Goal: Information Seeking & Learning: Learn about a topic

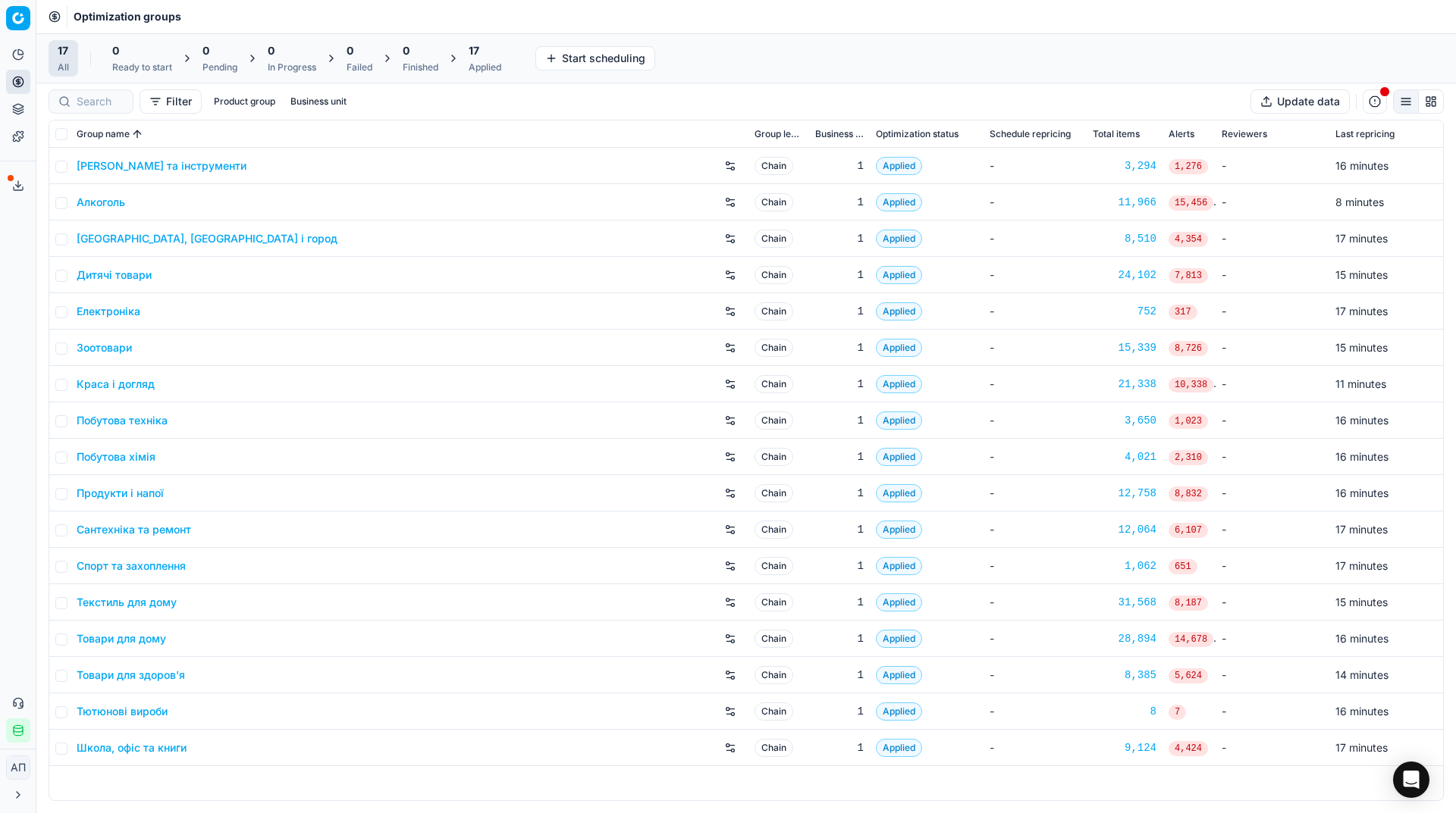
click at [0, 338] on div "Analytics Pricing Product portfolio Templates Export service 29 Contact support…" at bounding box center [17, 392] width 36 height 712
click at [0, 322] on div "Analytics Pricing Product portfolio Templates Export service 29 Contact support…" at bounding box center [17, 392] width 36 height 712
click at [22, 356] on div "Analytics Pricing Product portfolio Templates Export service 29 Contact support…" at bounding box center [17, 392] width 36 height 712
click at [107, 343] on link "Зоотовари" at bounding box center [104, 347] width 56 height 15
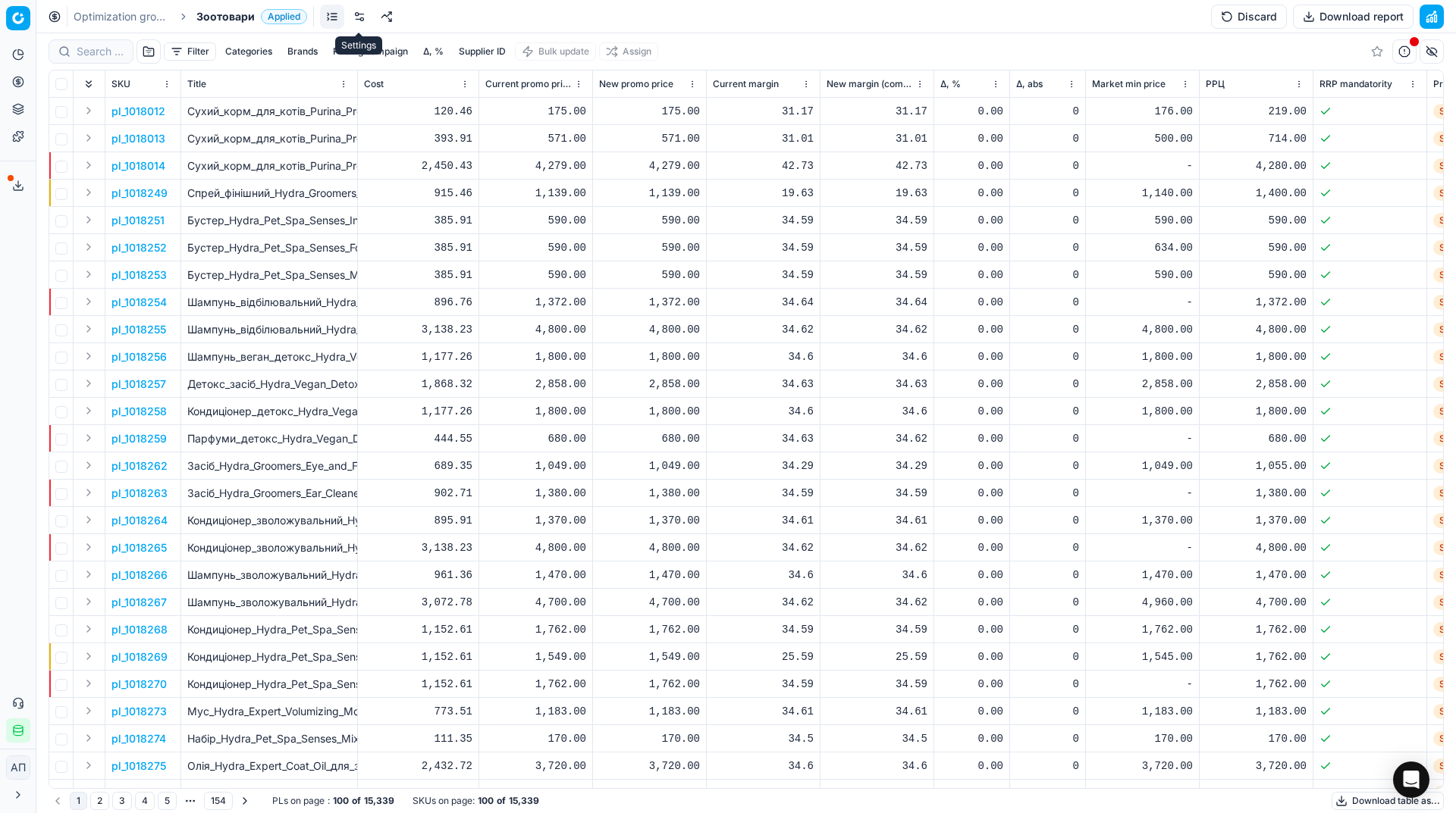
click at [360, 16] on link at bounding box center [359, 16] width 24 height 24
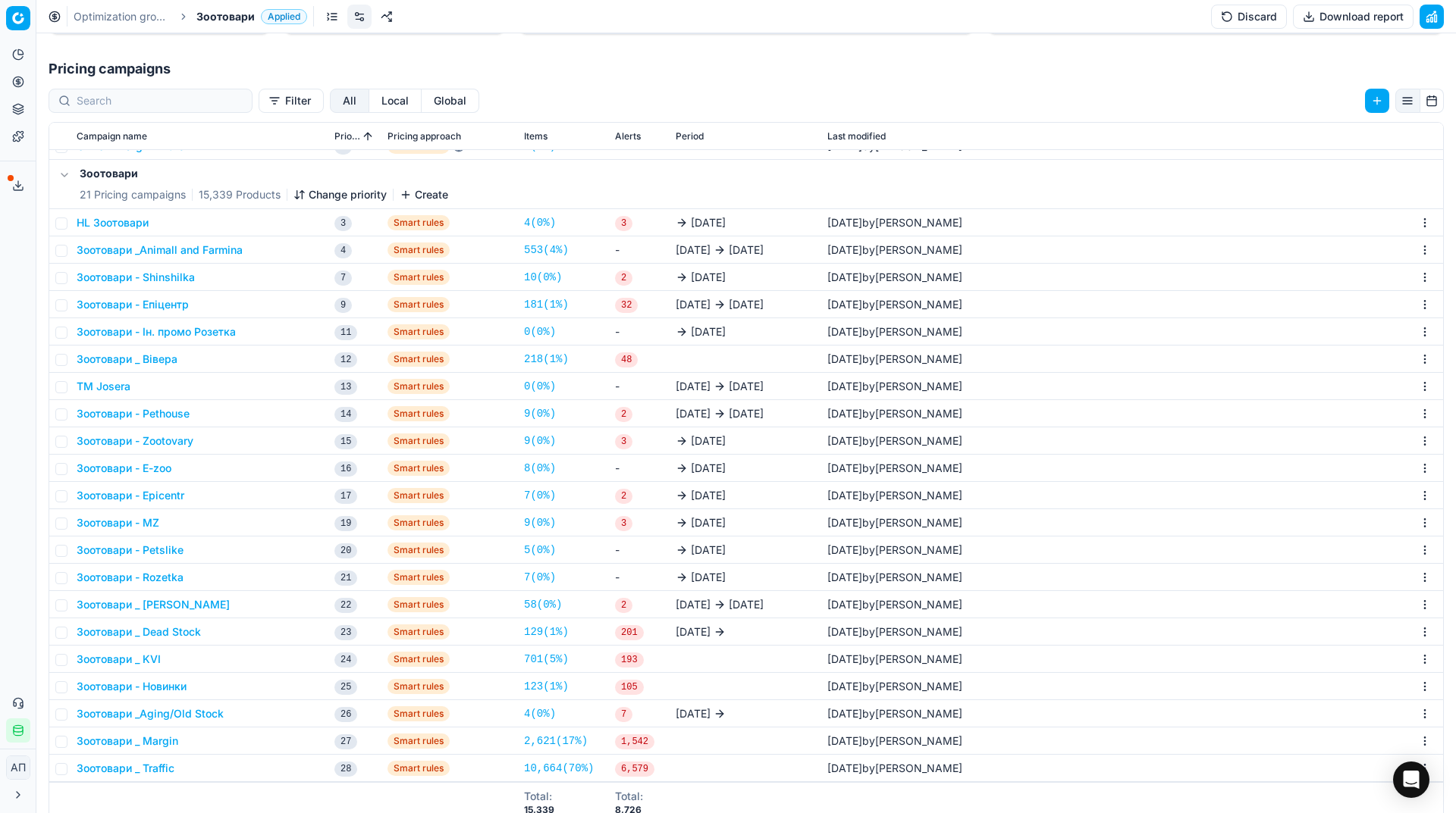
scroll to position [274, 0]
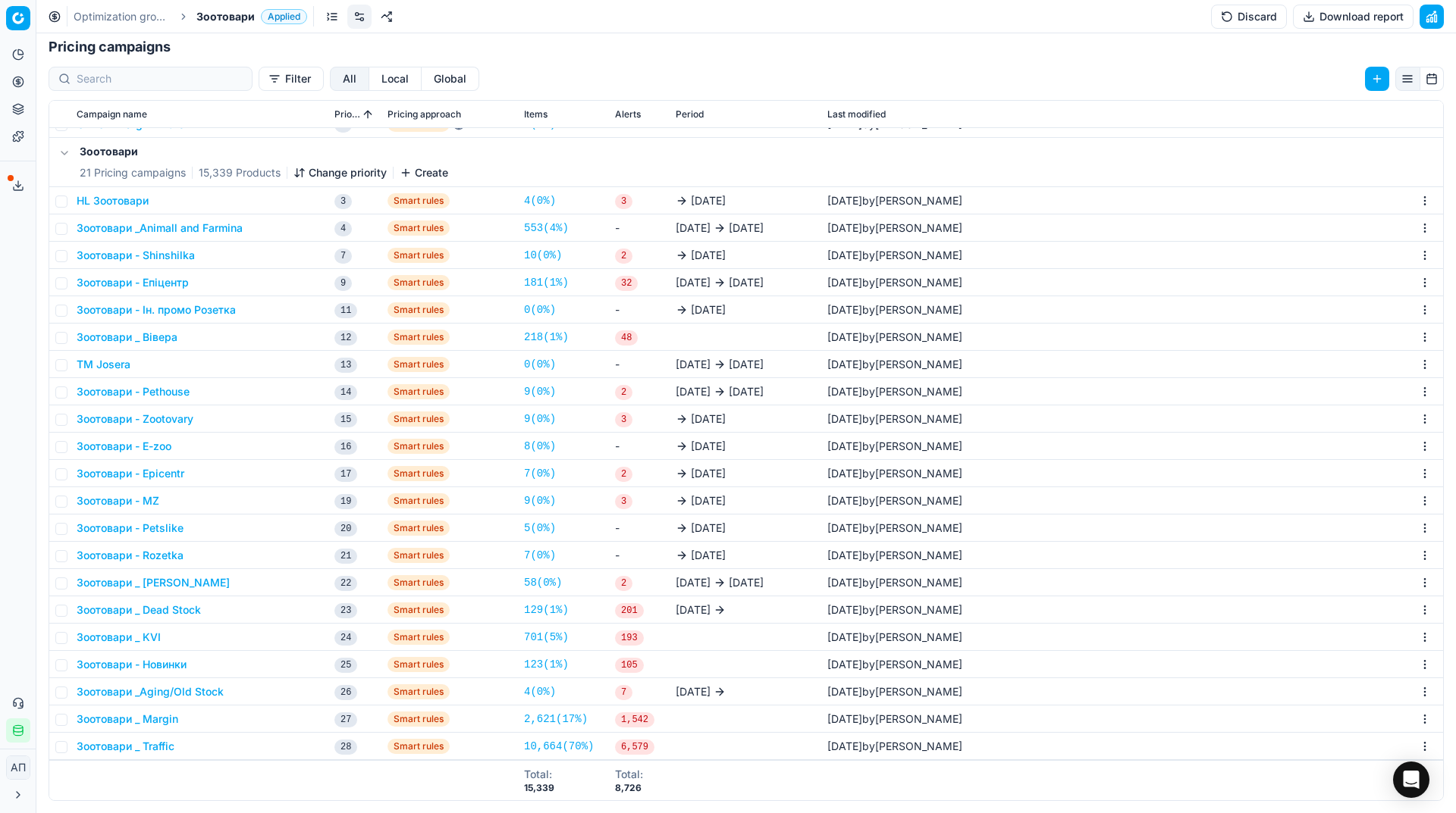
click at [165, 341] on button "Зоотовари _ Вівера" at bounding box center [126, 338] width 101 height 15
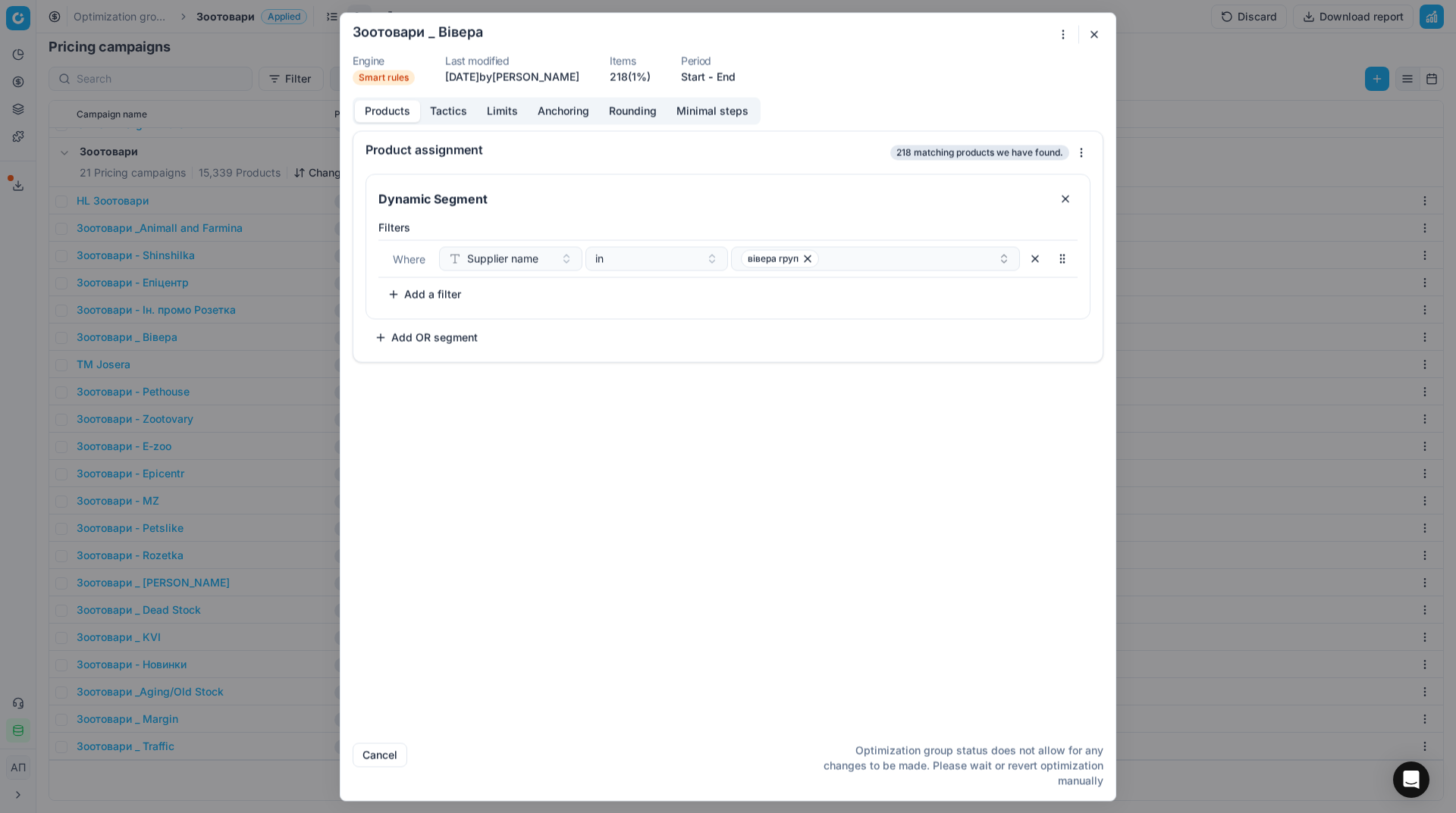
click at [1101, 37] on button "button" at bounding box center [1094, 34] width 18 height 18
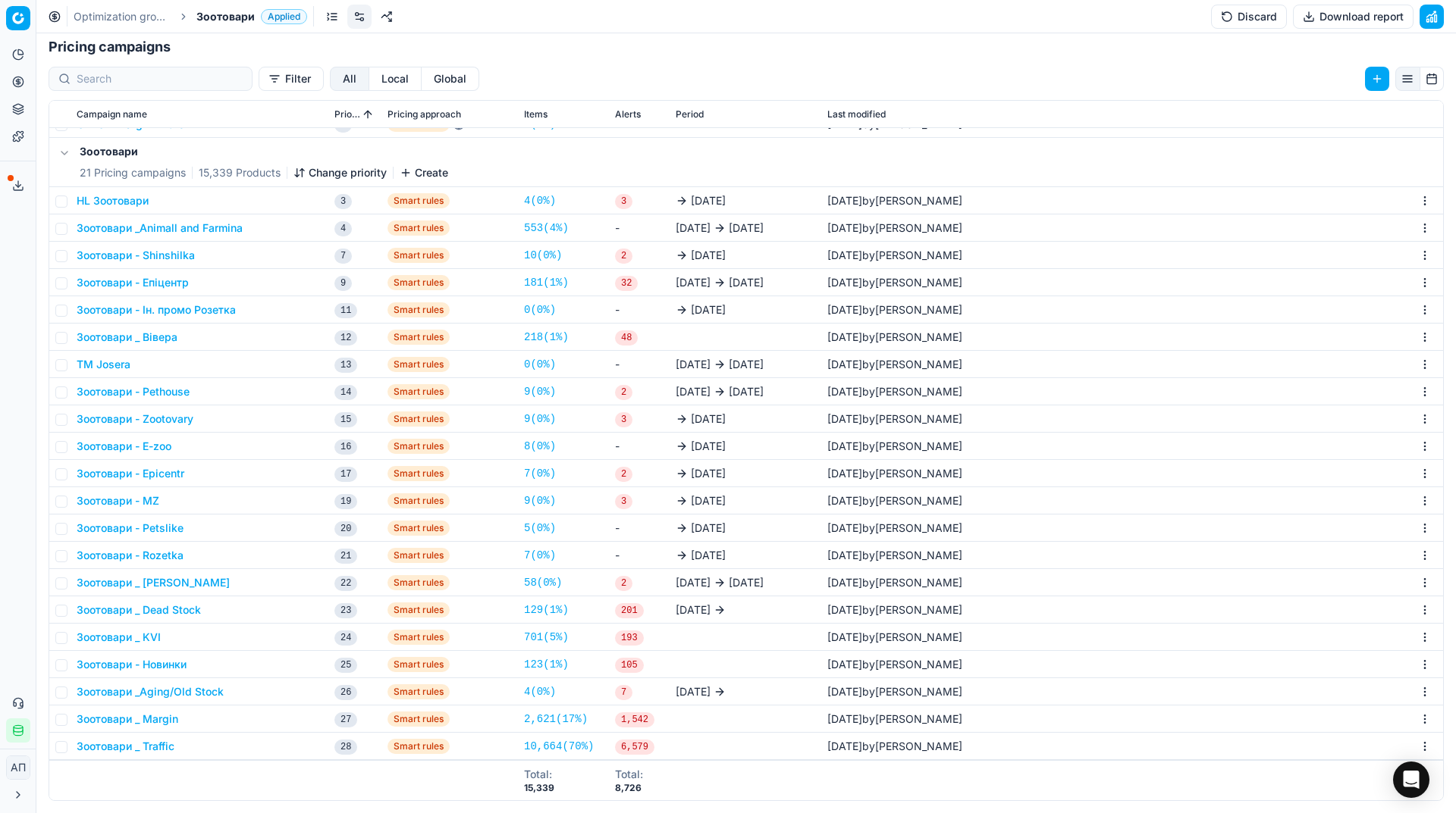
click at [230, 18] on span "Зоотовари" at bounding box center [225, 17] width 58 height 15
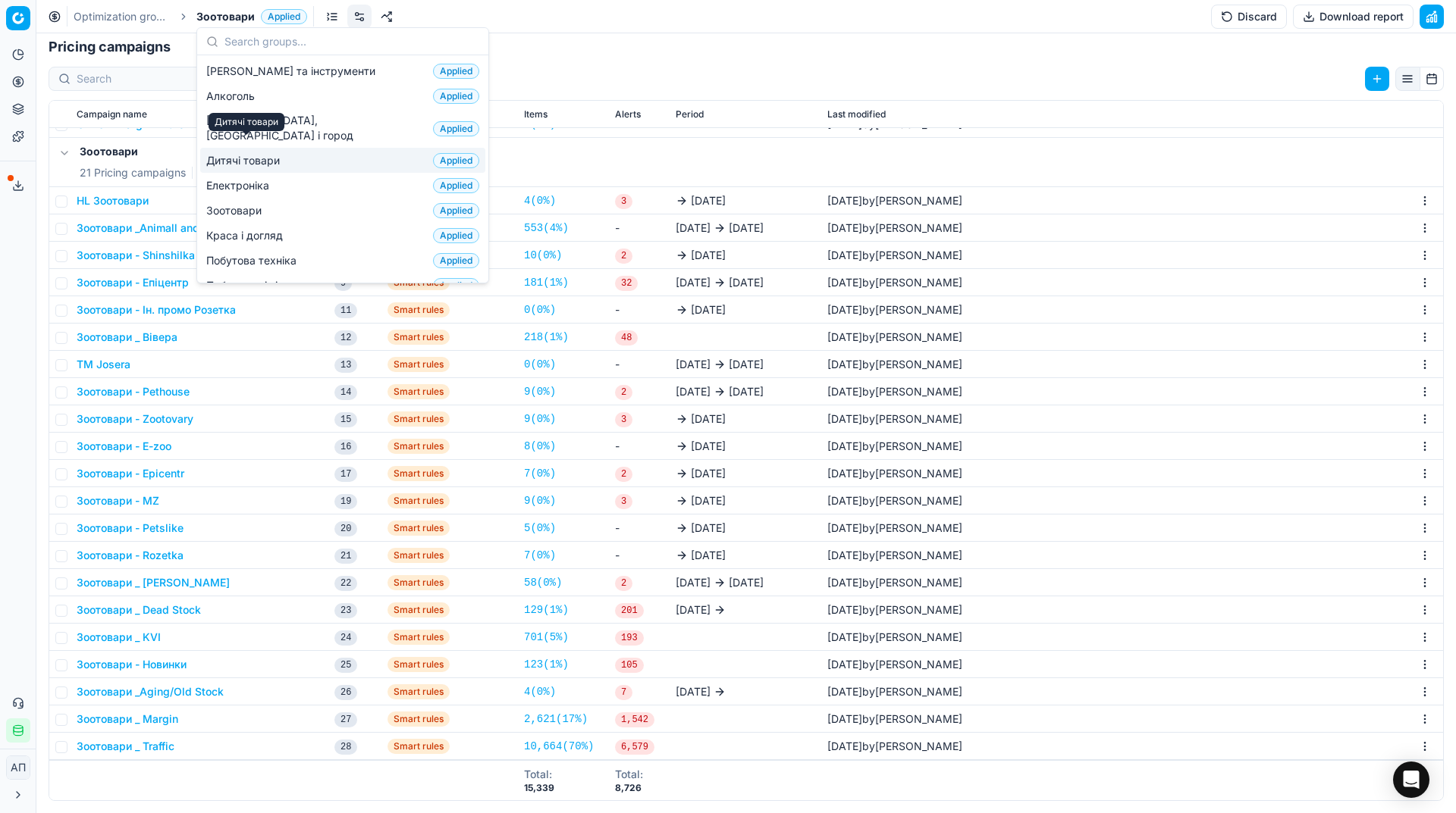
click at [252, 153] on span "Дитячі товари" at bounding box center [246, 160] width 80 height 15
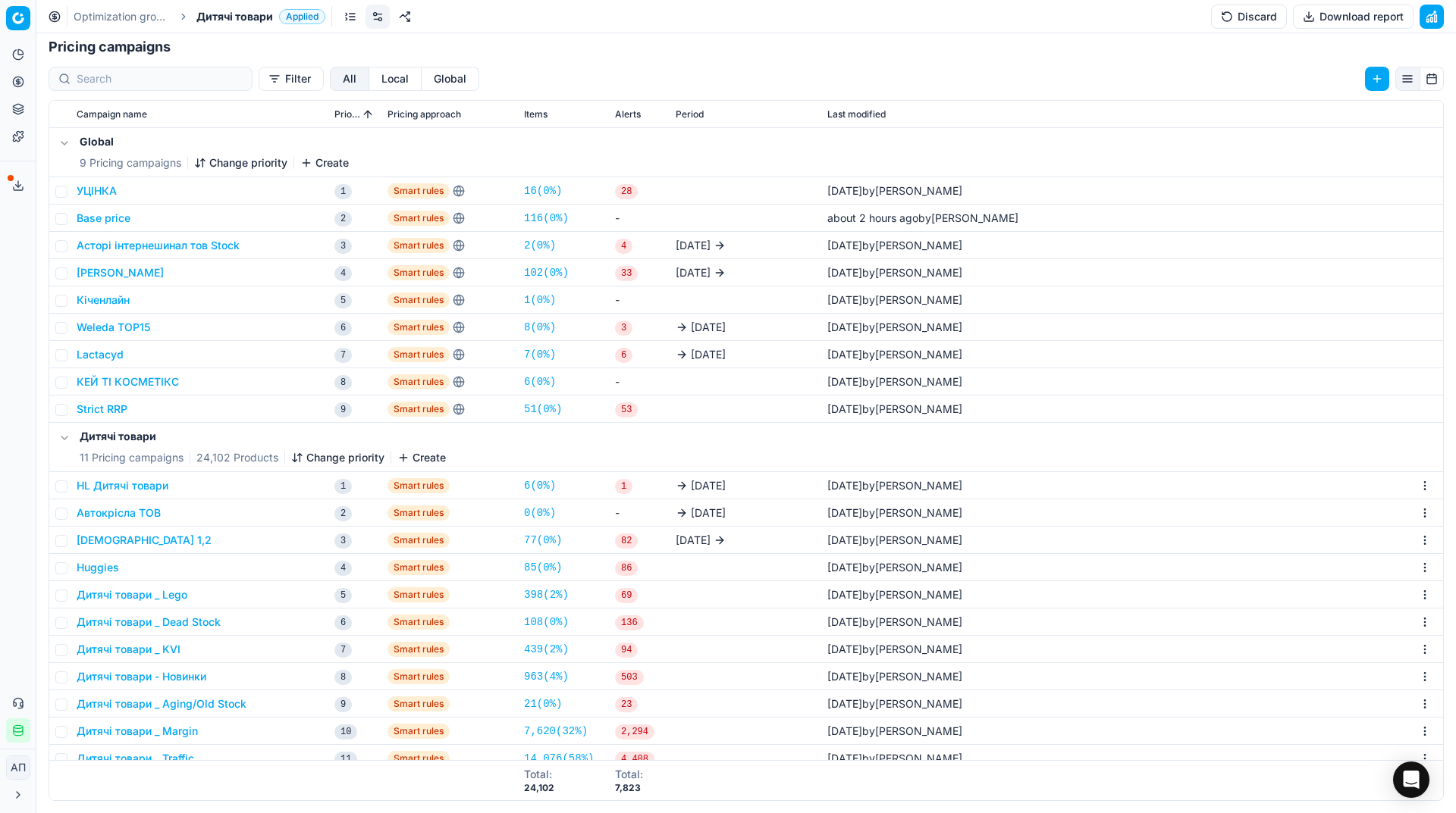
scroll to position [12, 0]
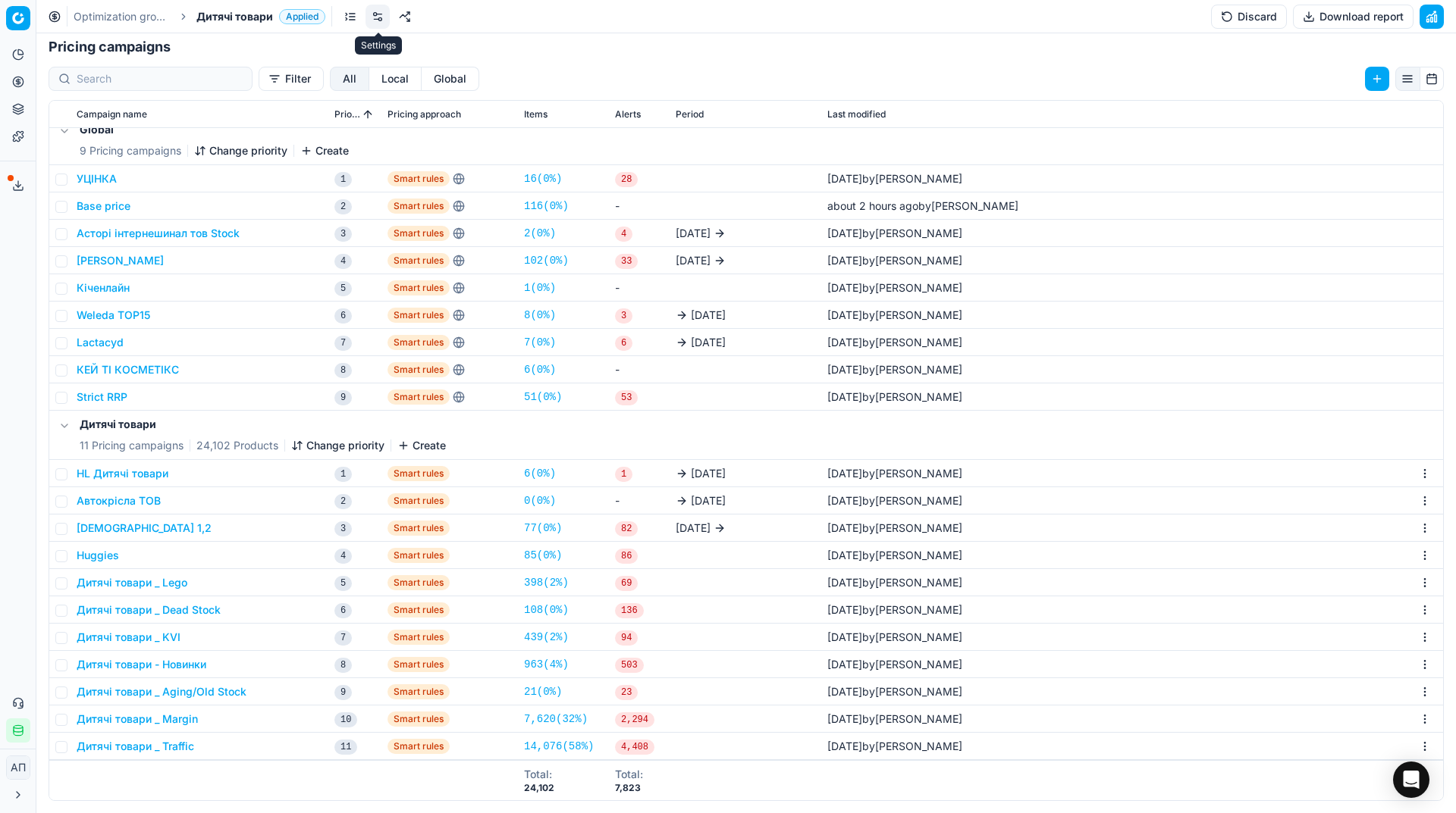
click at [374, 17] on link at bounding box center [377, 16] width 24 height 24
click at [262, 19] on span "Дитячі товари" at bounding box center [234, 17] width 77 height 15
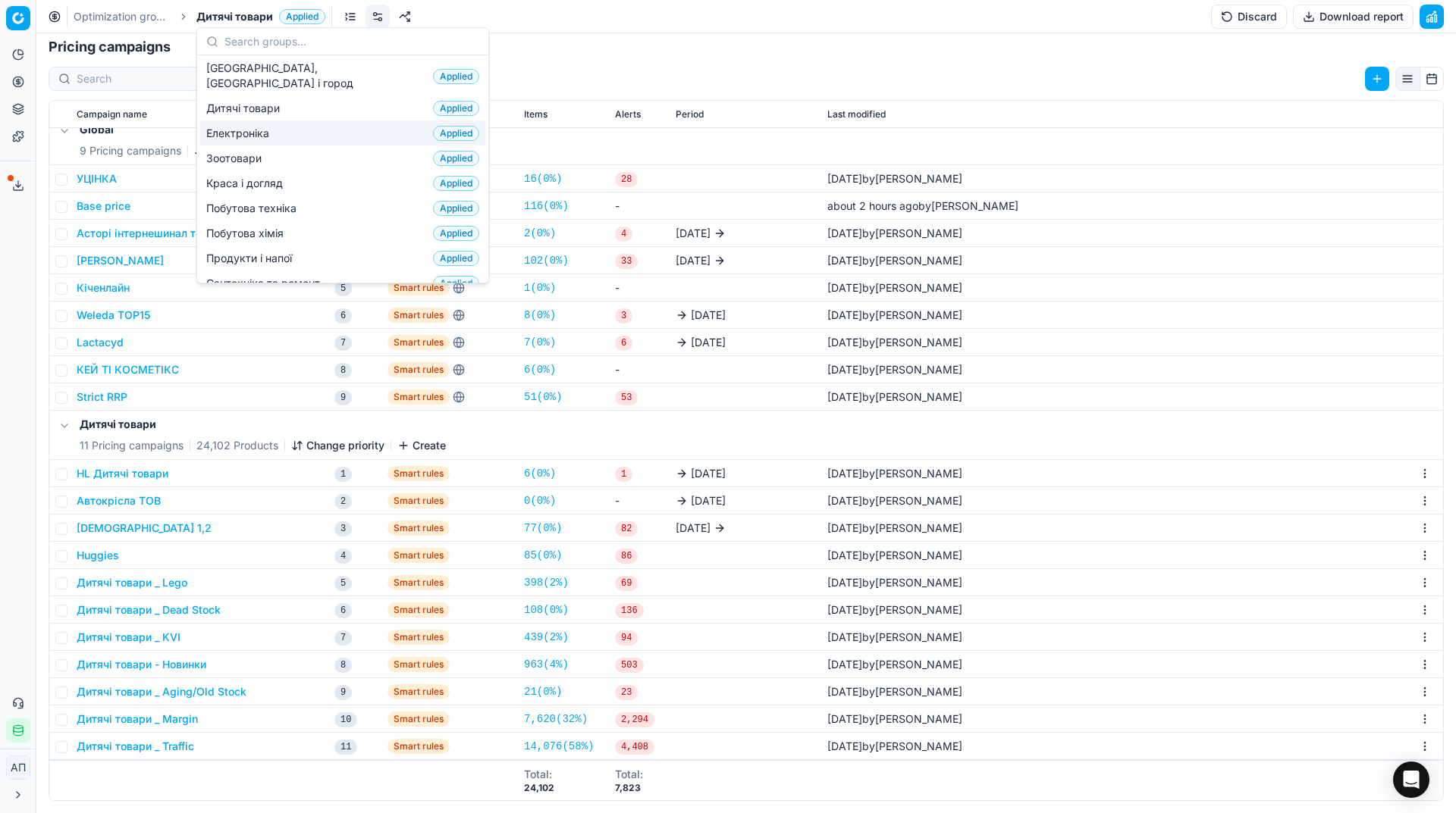
scroll to position [57, 0]
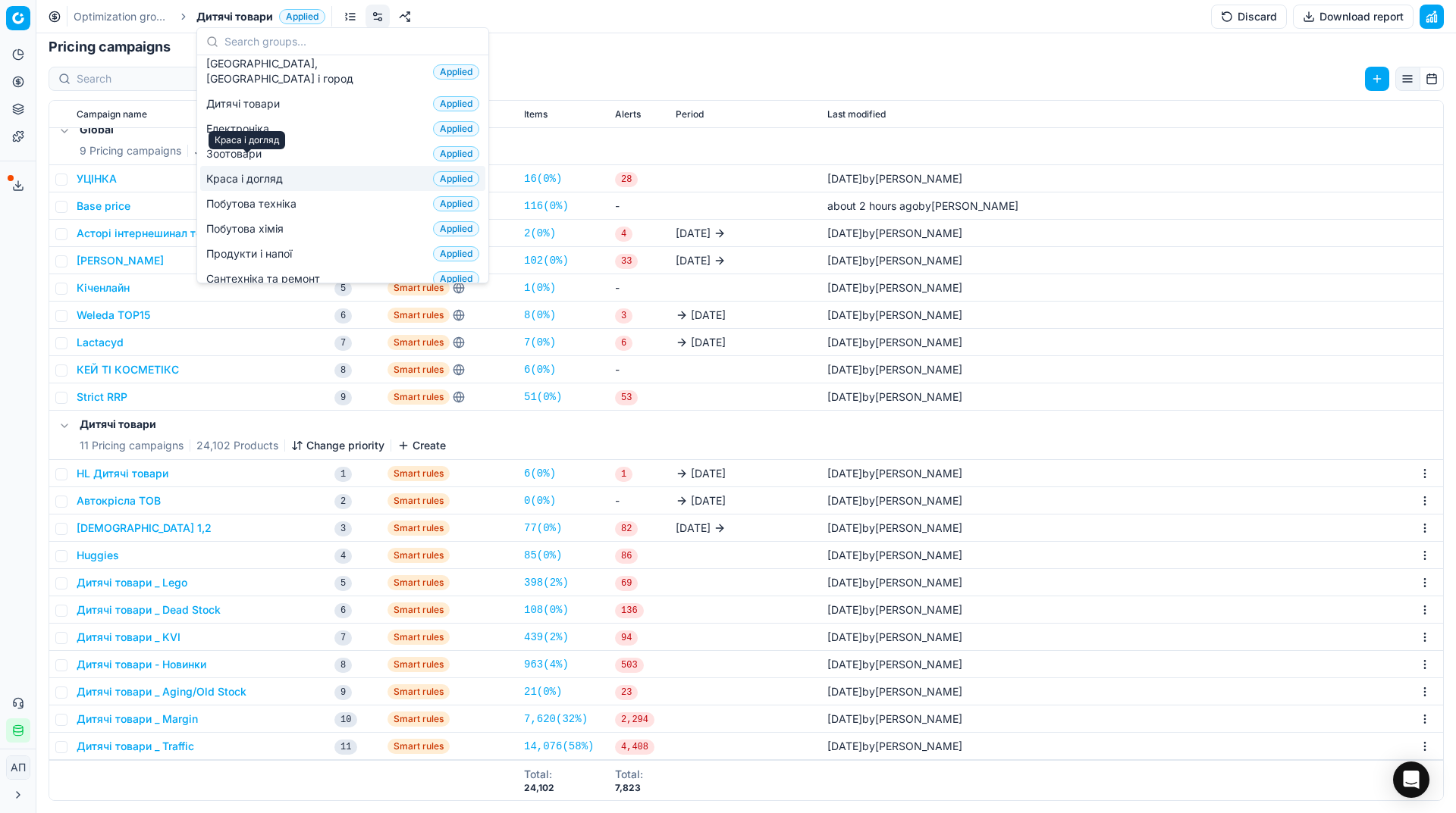
click at [270, 171] on span "Краса і догляд" at bounding box center [247, 179] width 82 height 15
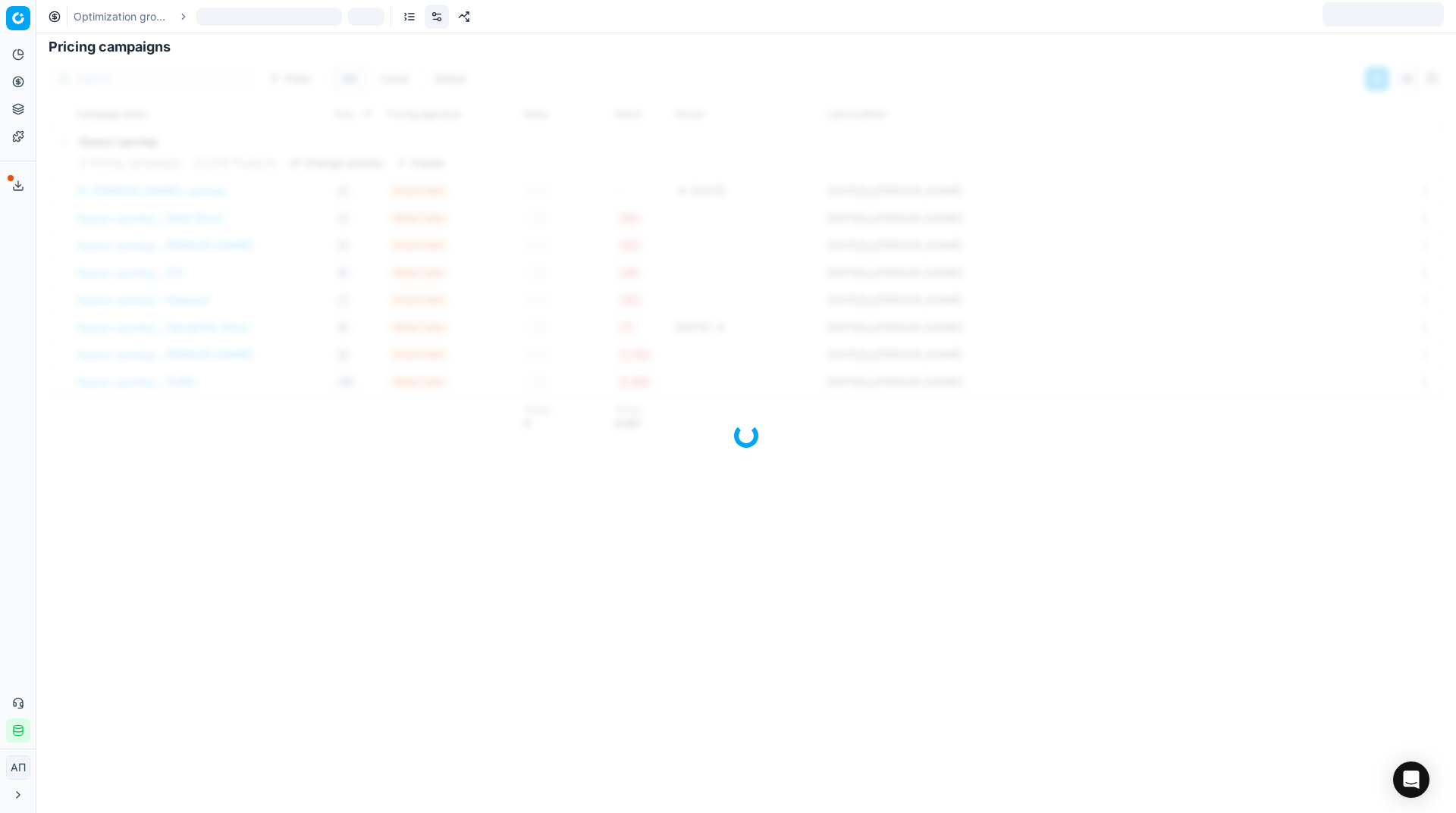
scroll to position [274, 0]
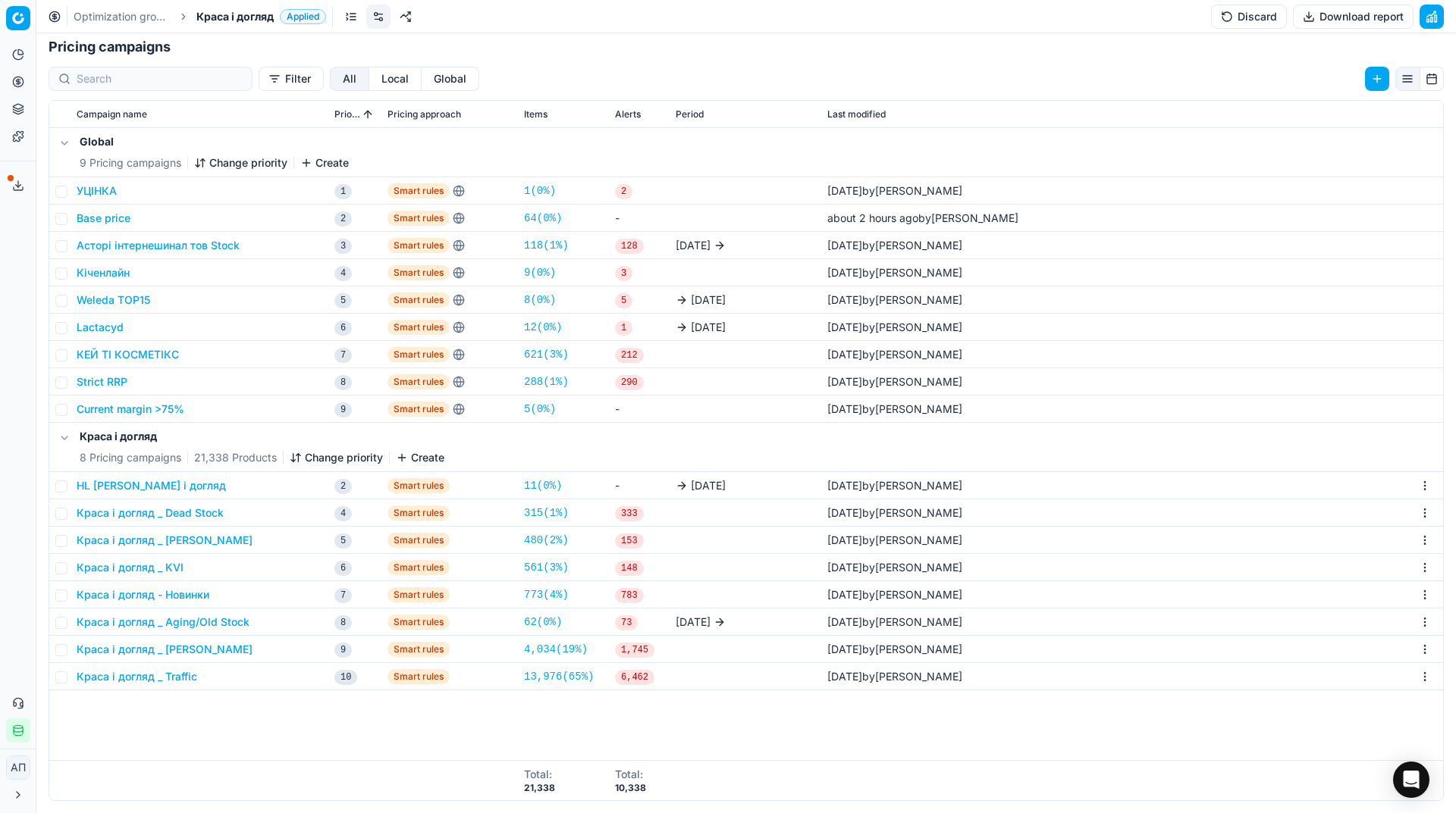
click at [201, 545] on button "Краса і догляд _ [PERSON_NAME]" at bounding box center [165, 540] width 176 height 15
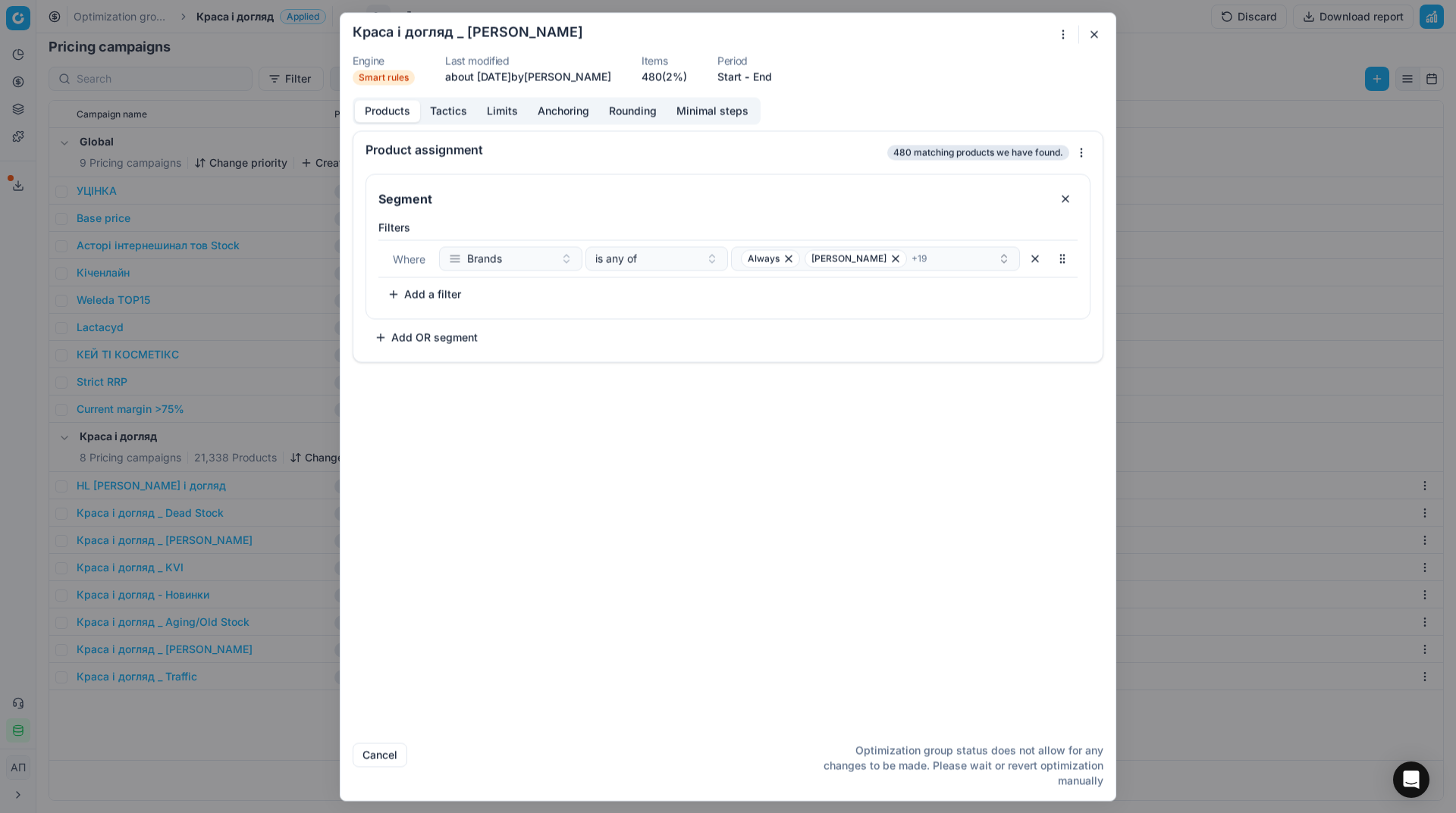
click at [1098, 37] on button "button" at bounding box center [1094, 34] width 18 height 18
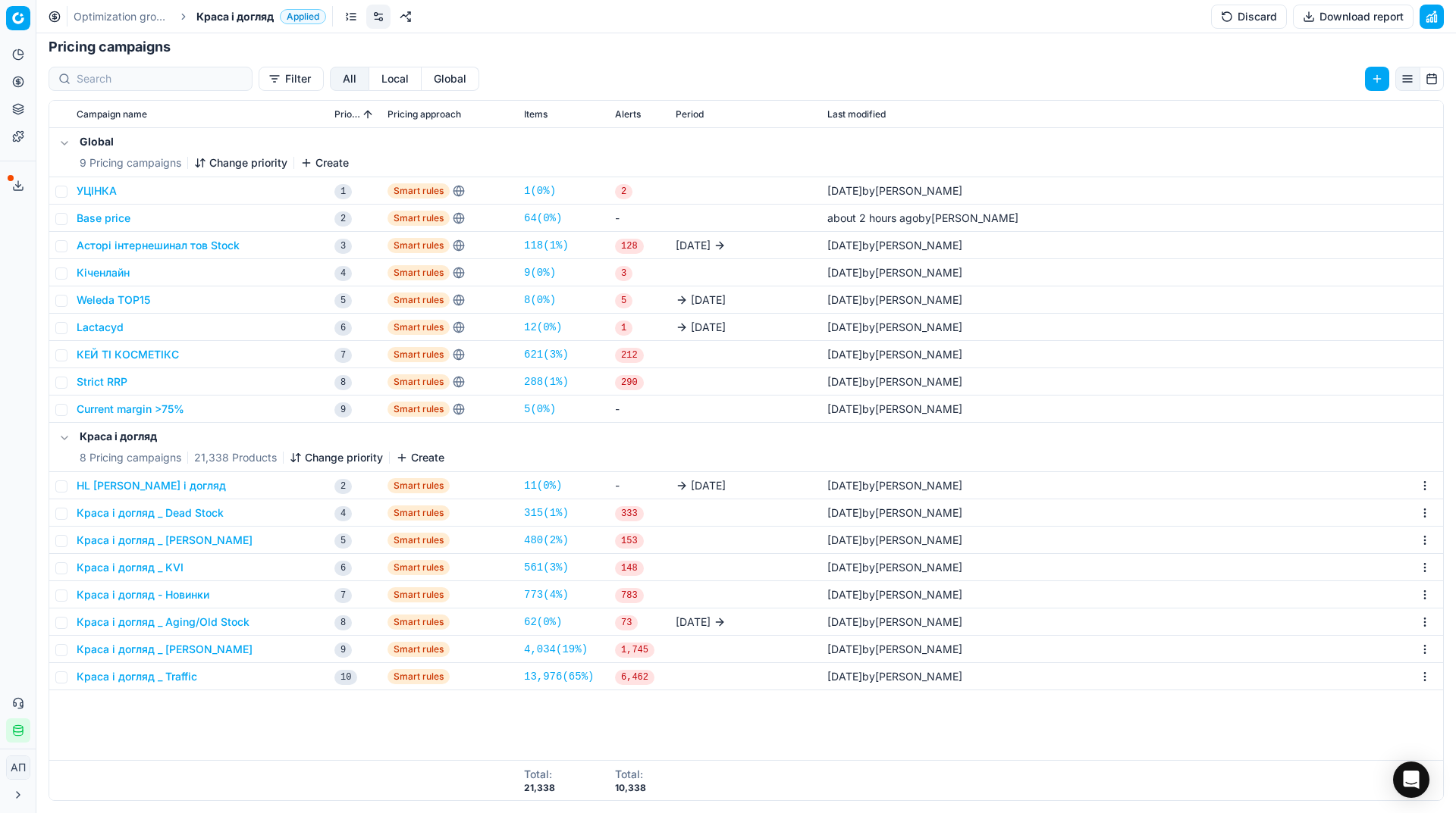
click at [558, 539] on link "480 ( 2% )" at bounding box center [546, 540] width 45 height 15
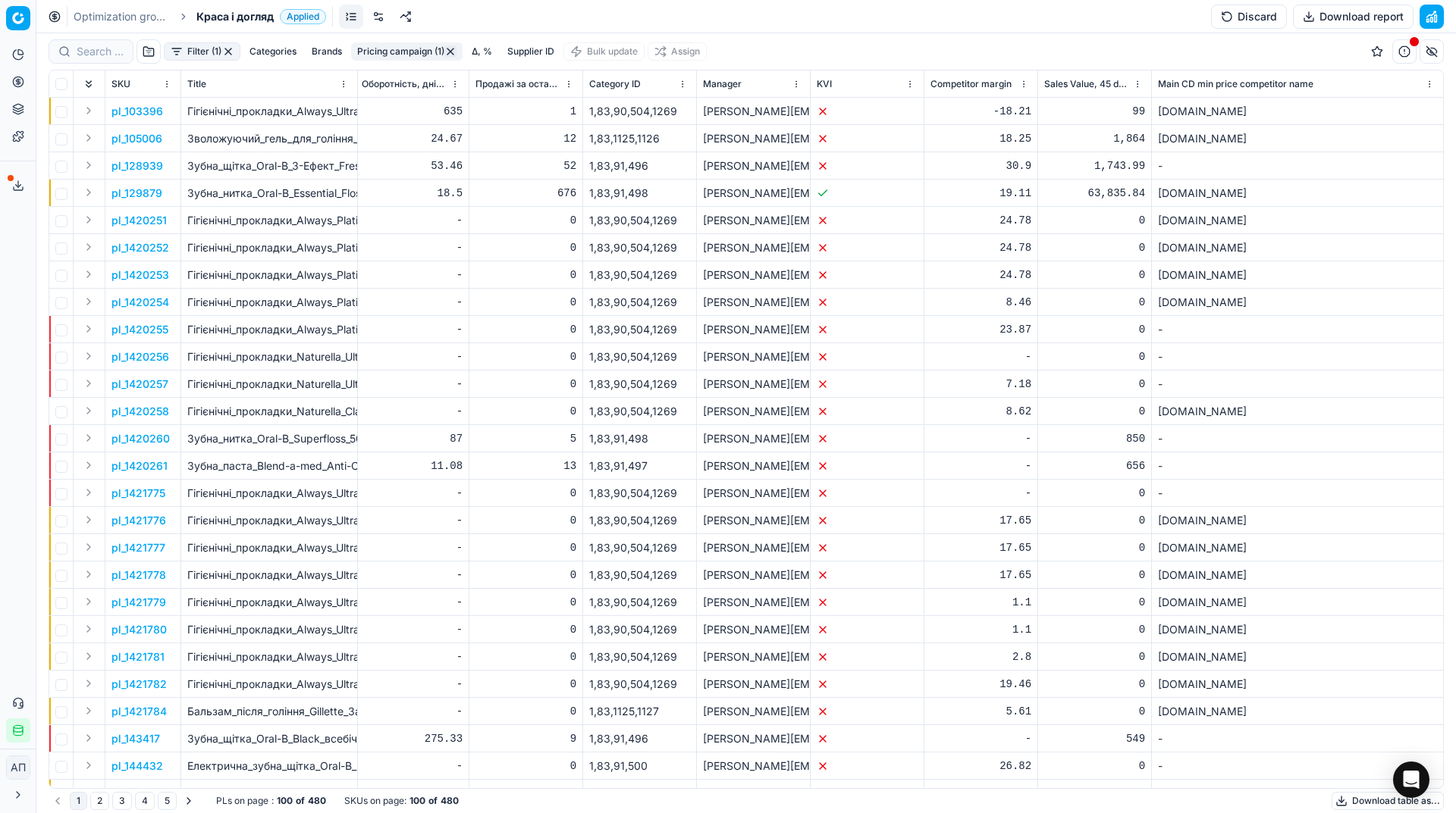
scroll to position [0, 6991]
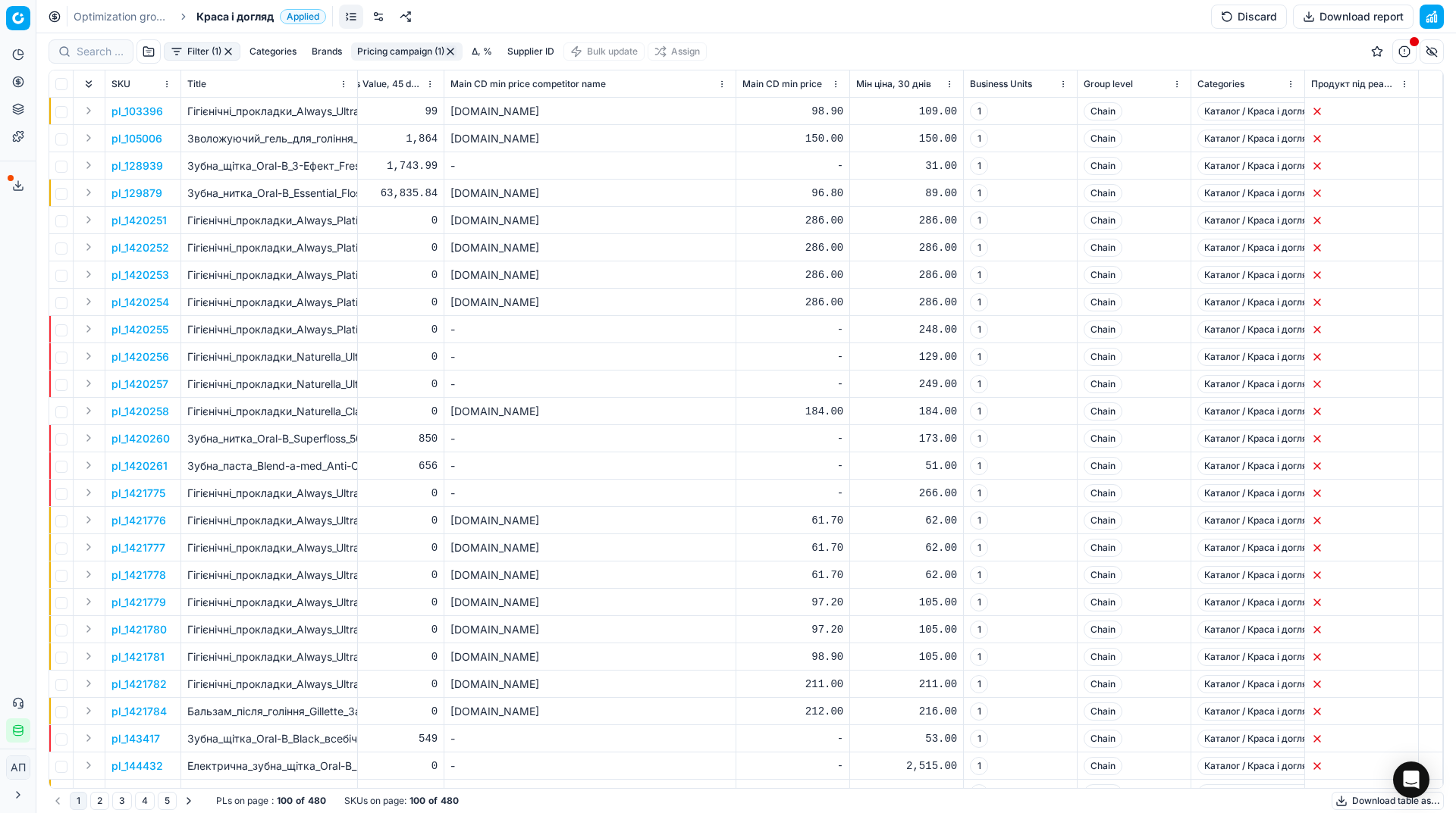
click at [1341, 791] on div "1 2 3 4 5 PLs on page : 100 of 480 SKUs on page : 100 of 480 Download table as.…" at bounding box center [746, 801] width 1395 height 24
click at [1348, 798] on button "Download table as..." at bounding box center [1387, 801] width 112 height 18
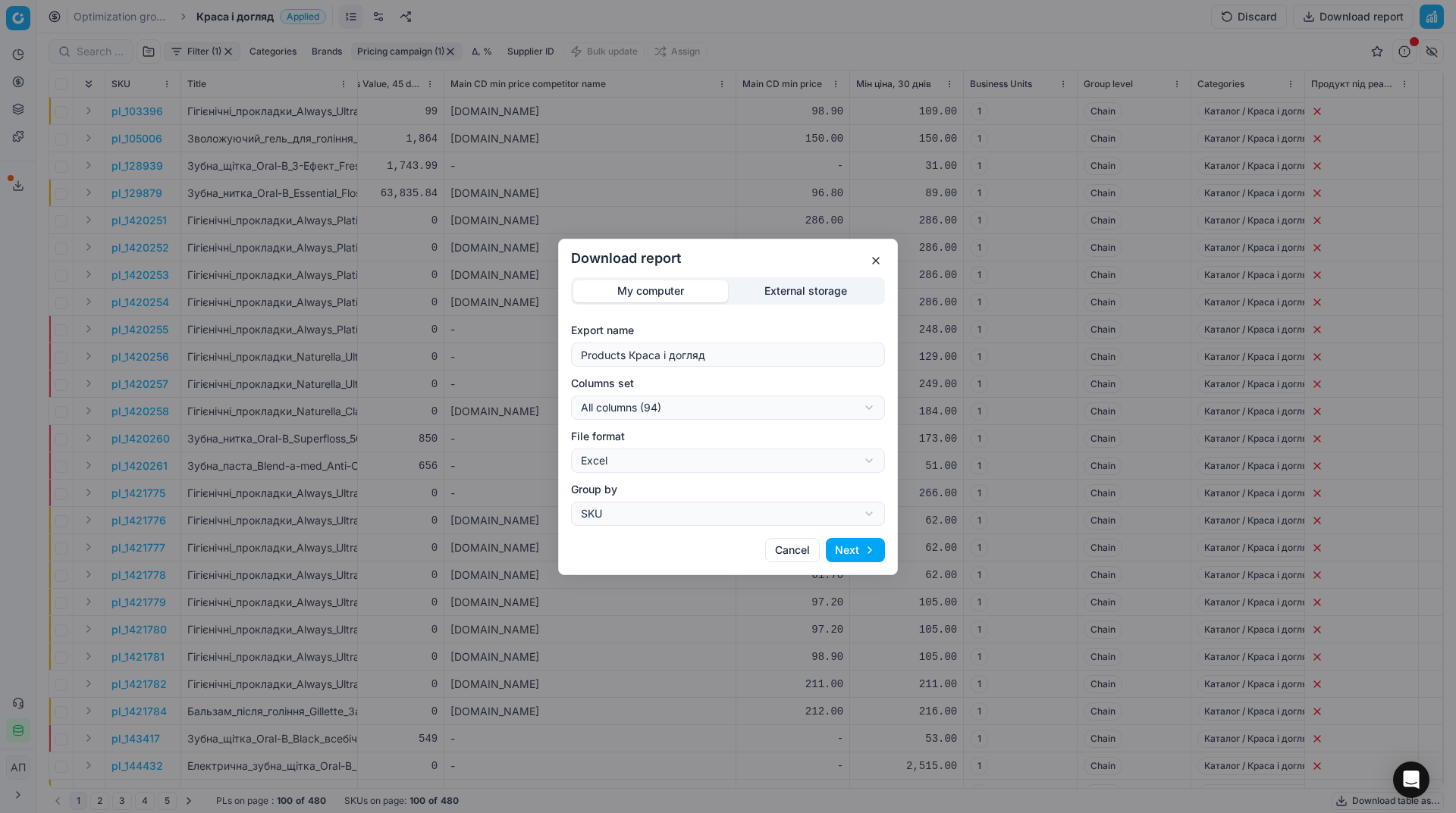
drag, startPoint x: 782, startPoint y: 420, endPoint x: 758, endPoint y: 413, distance: 25.0
click at [758, 413] on form "Export name Products Краса і догляд Columns set All columns (94) All columns (9…" at bounding box center [728, 424] width 313 height 203
click at [758, 413] on div "Download report My computer External storage Export name Products Краса і догля…" at bounding box center [728, 406] width 1456 height 813
select select "table"
click at [855, 543] on button "Next" at bounding box center [855, 549] width 59 height 24
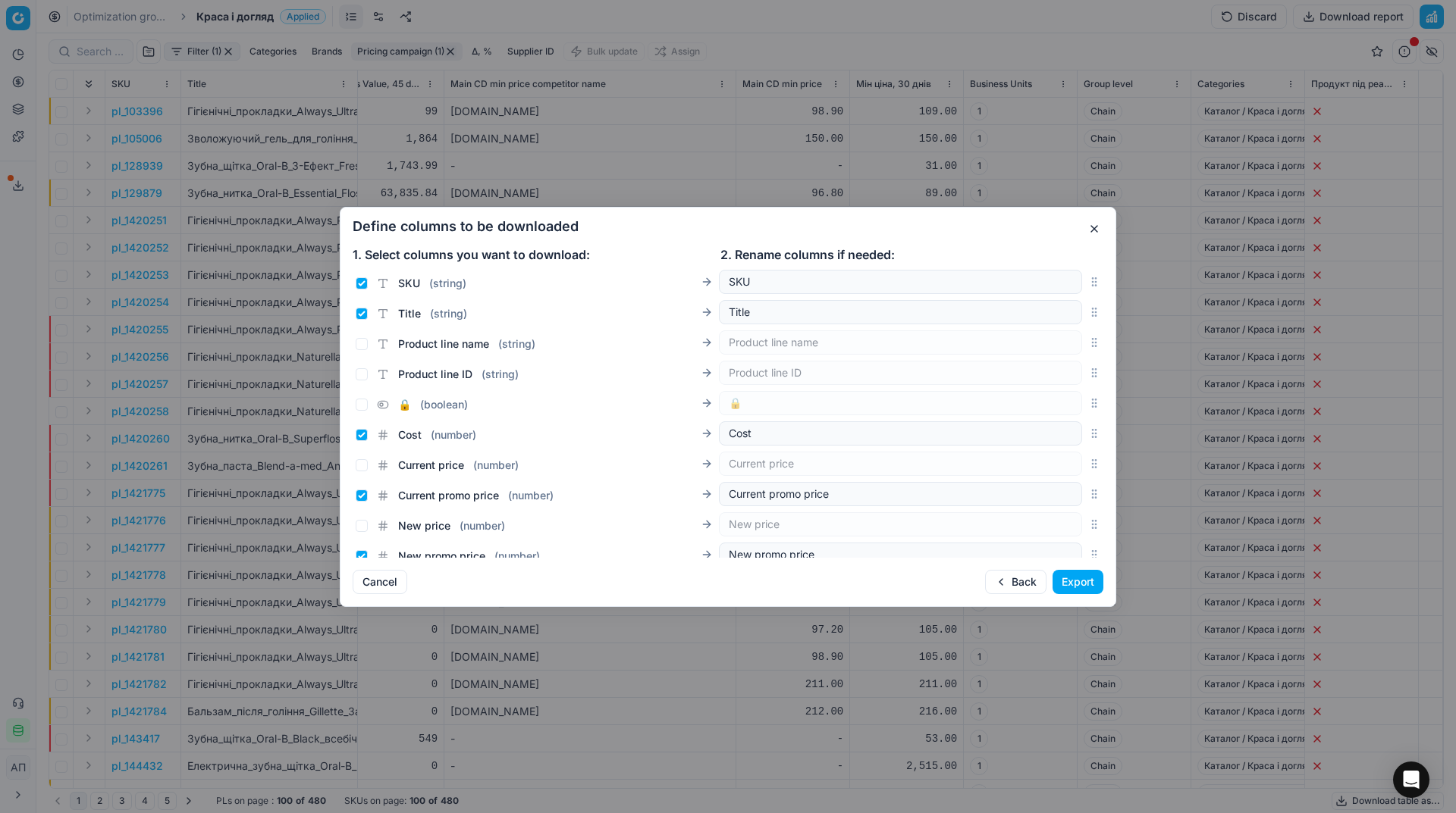
click at [1078, 581] on button "Export" at bounding box center [1078, 582] width 51 height 24
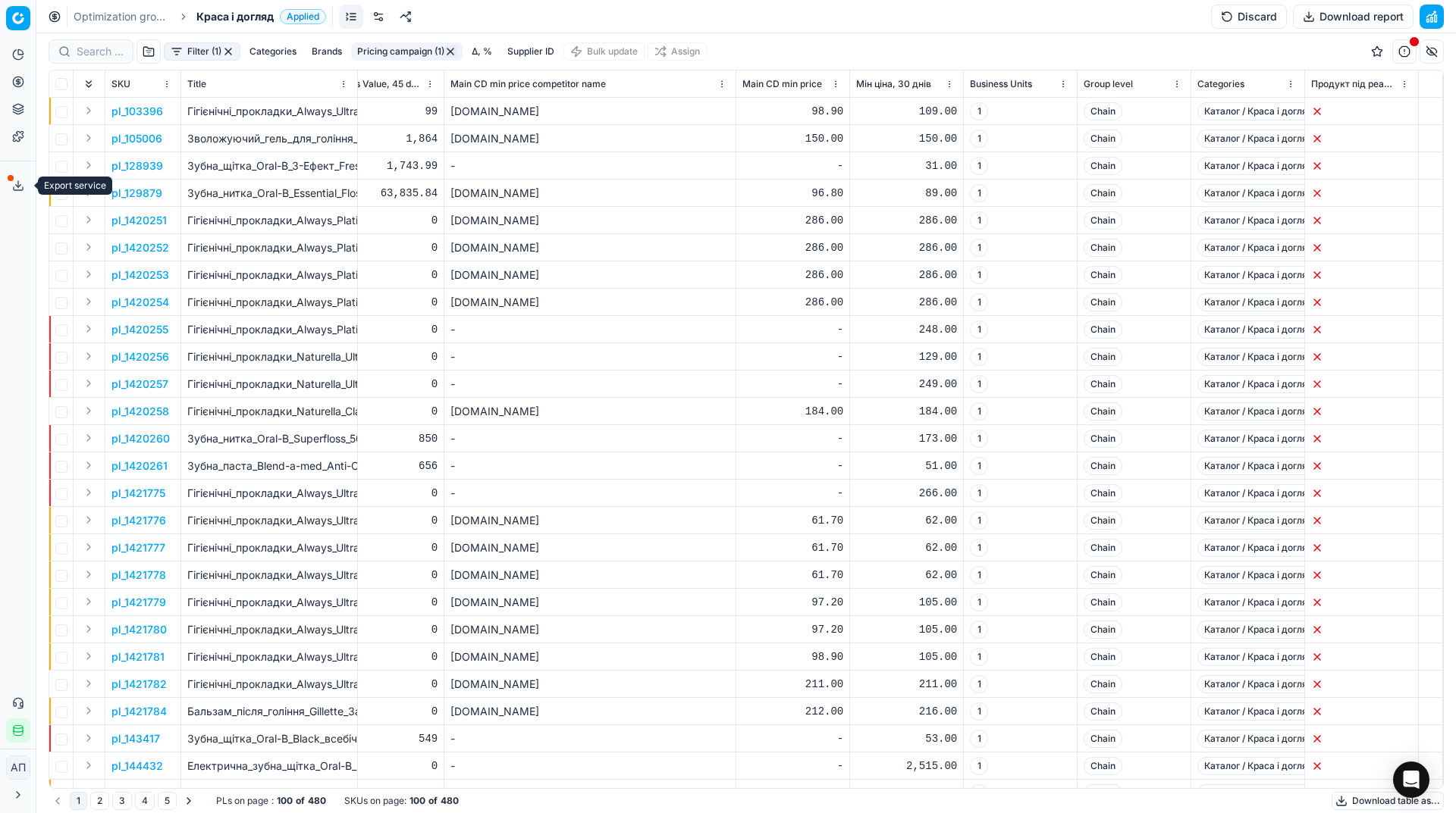
click at [25, 181] on button "Export service" at bounding box center [17, 185] width 24 height 24
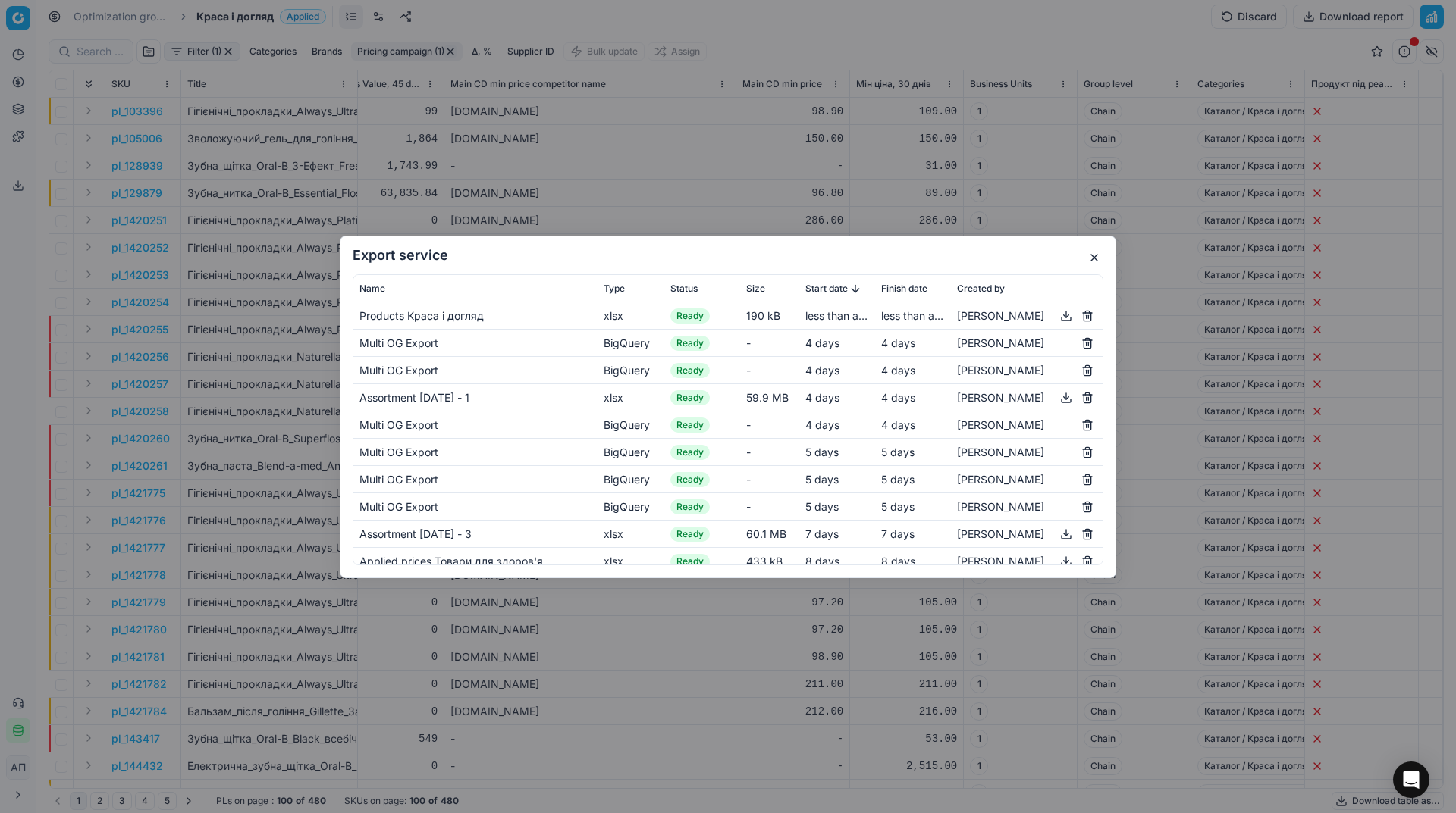
click at [1057, 318] on button "button" at bounding box center [1066, 315] width 18 height 18
click at [1088, 254] on button "button" at bounding box center [1094, 258] width 18 height 18
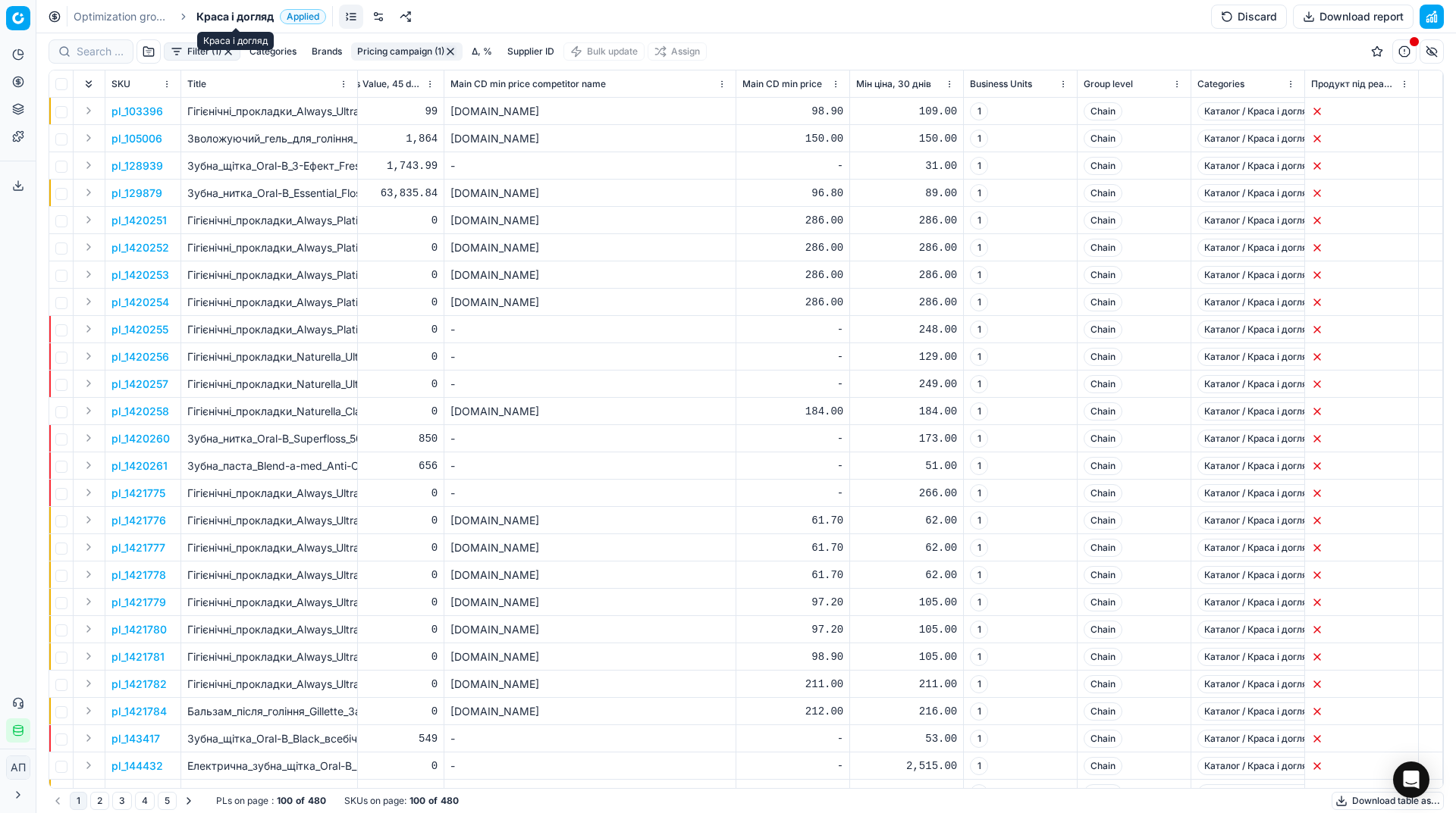
click at [249, 19] on span "Краса і догляд" at bounding box center [234, 17] width 77 height 15
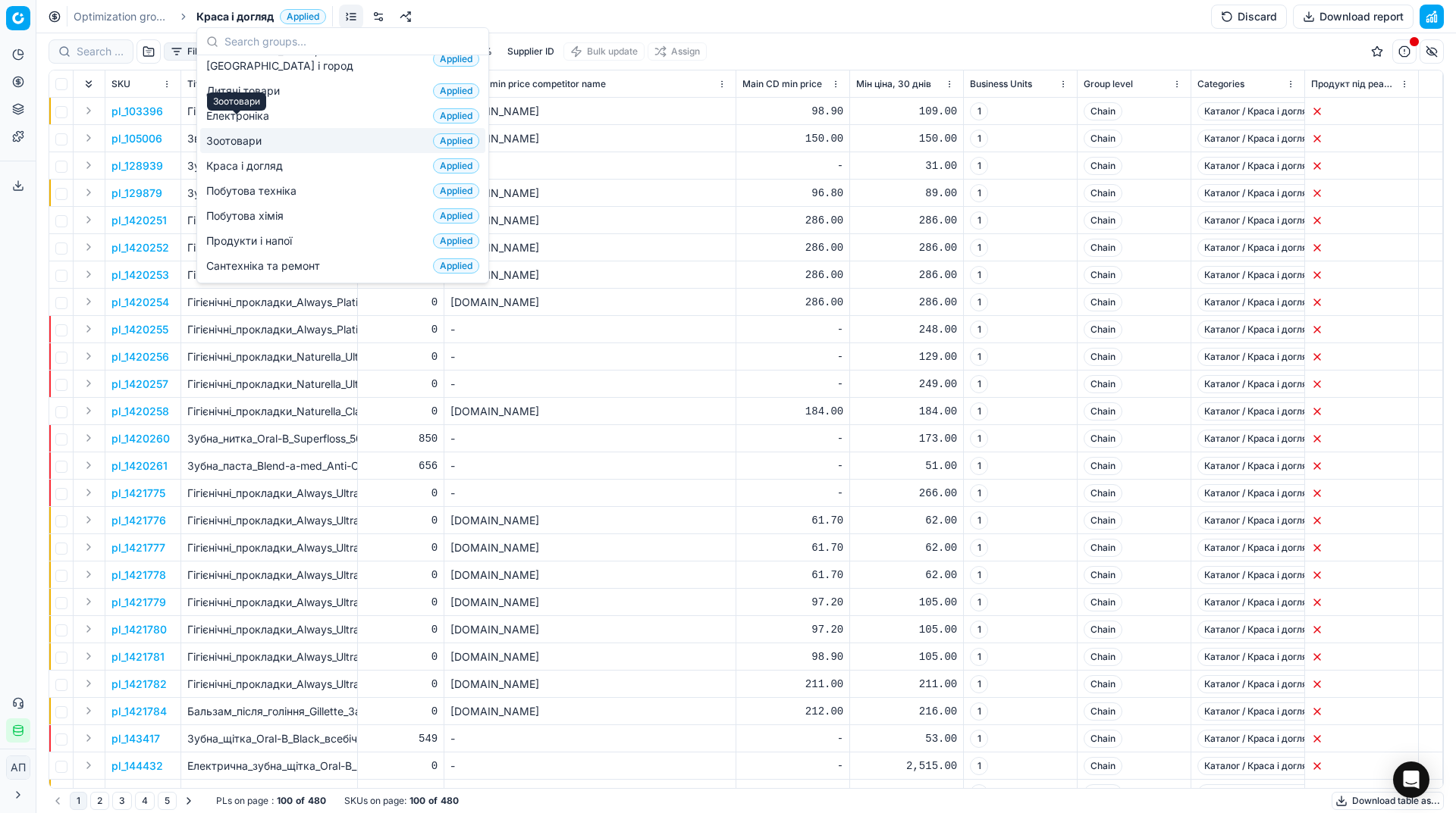
scroll to position [71, 0]
click at [254, 183] on span "Побутова техніка" at bounding box center [254, 190] width 96 height 15
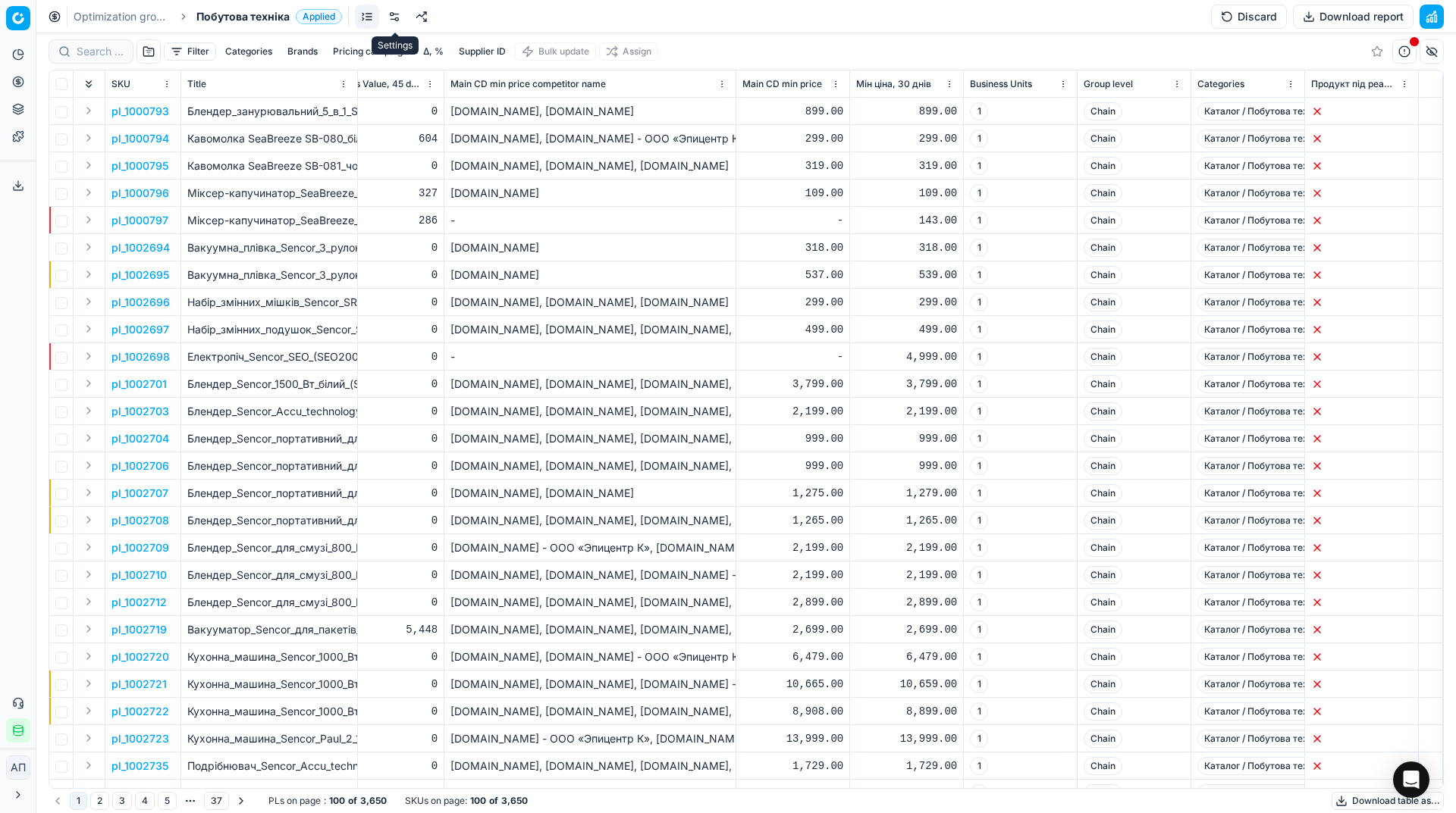
click at [399, 17] on link at bounding box center [394, 16] width 24 height 24
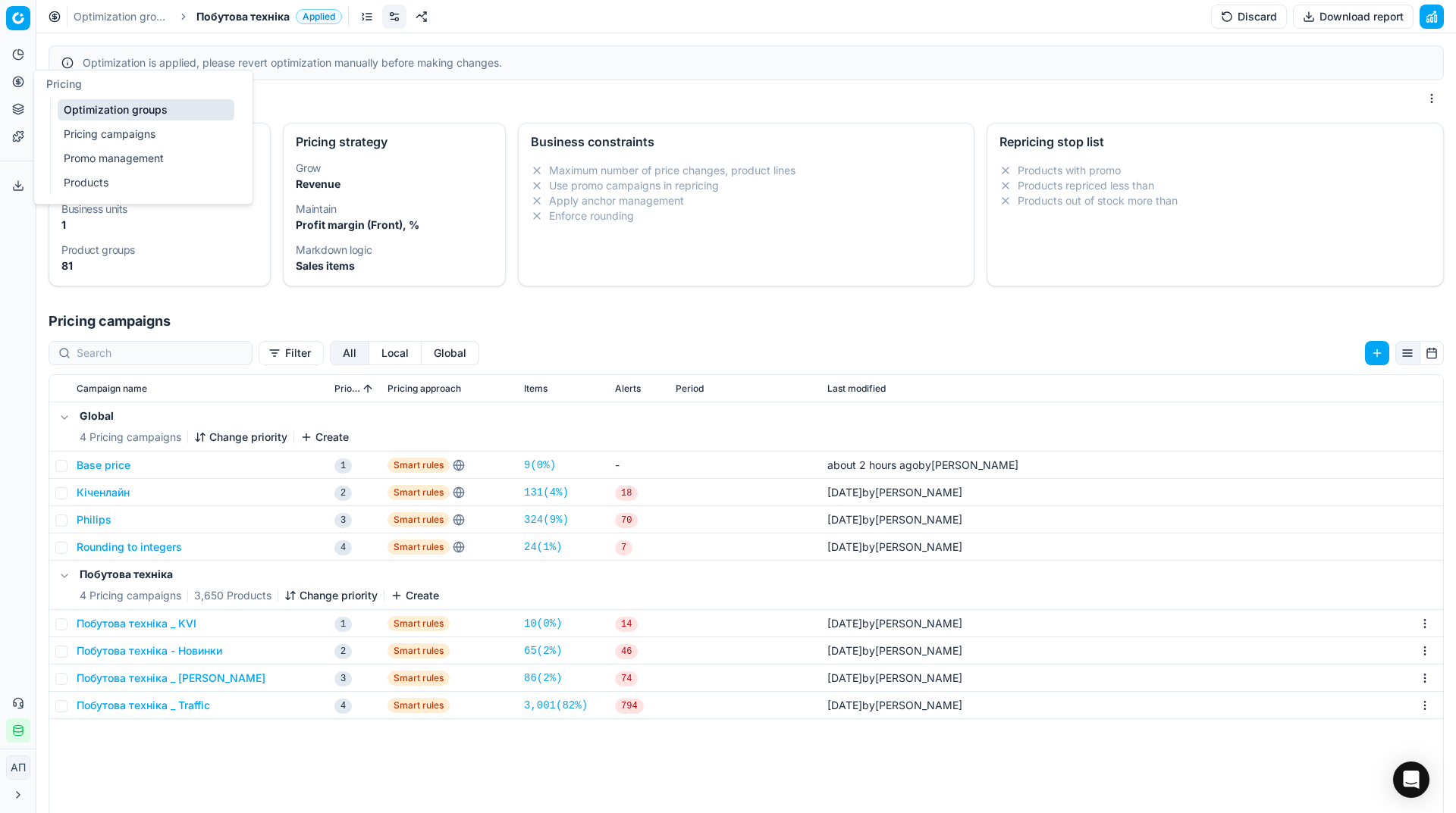
click at [97, 130] on link "Pricing campaigns" at bounding box center [146, 135] width 176 height 22
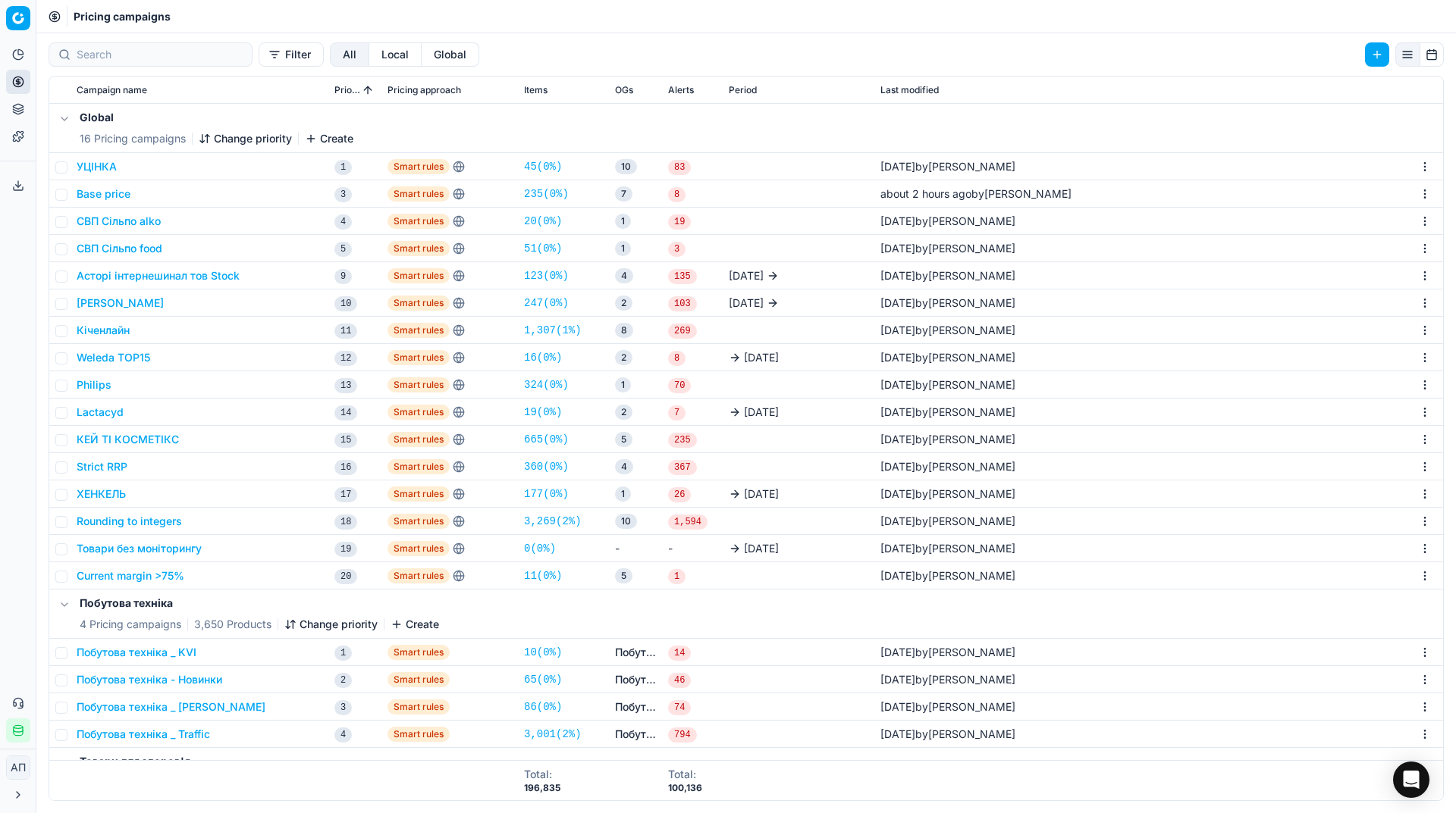
click at [544, 387] on link "324 ( 0% )" at bounding box center [546, 385] width 45 height 15
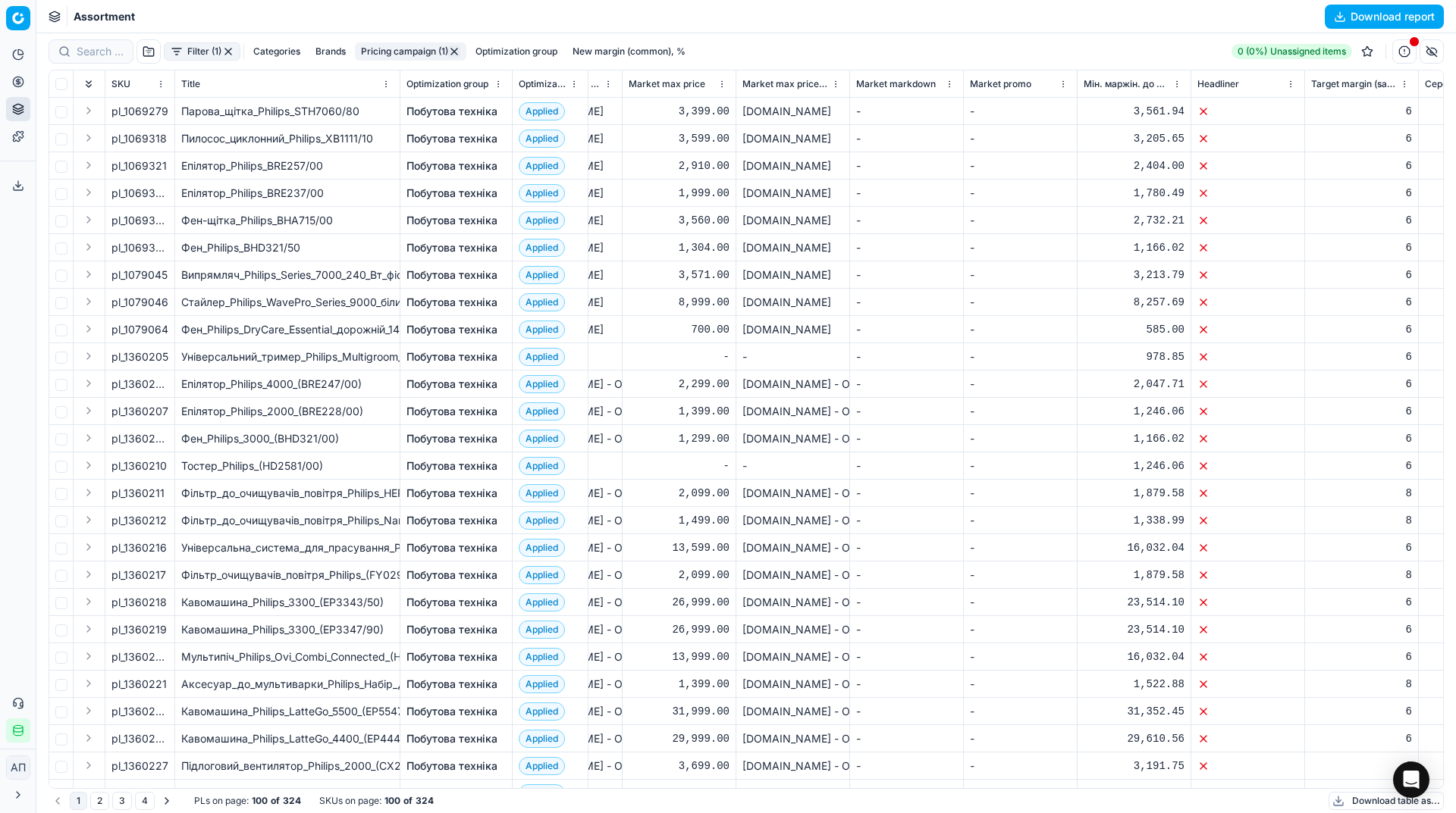
scroll to position [0, 2786]
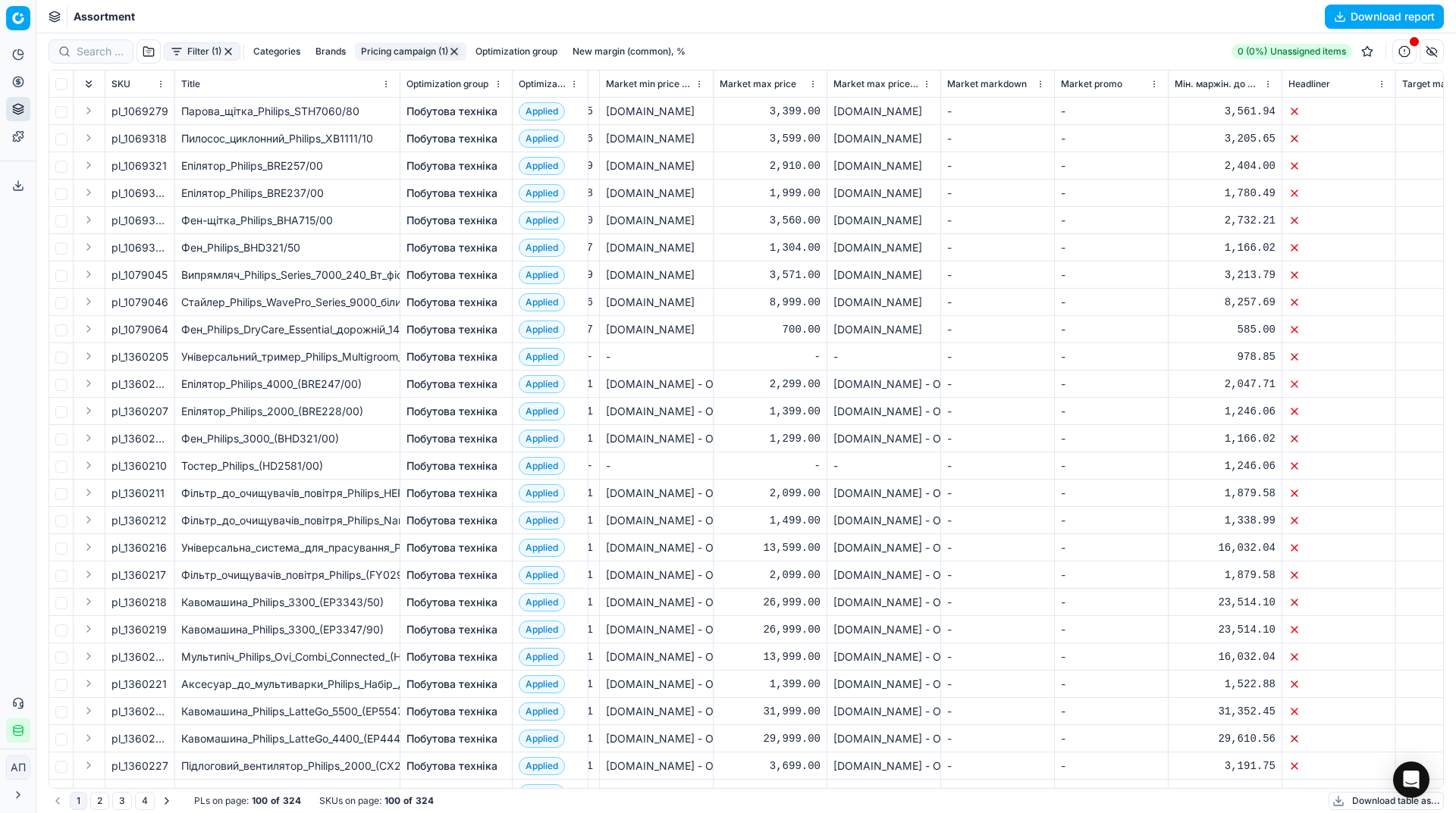
click at [200, 50] on button "Filter (1)" at bounding box center [202, 52] width 77 height 18
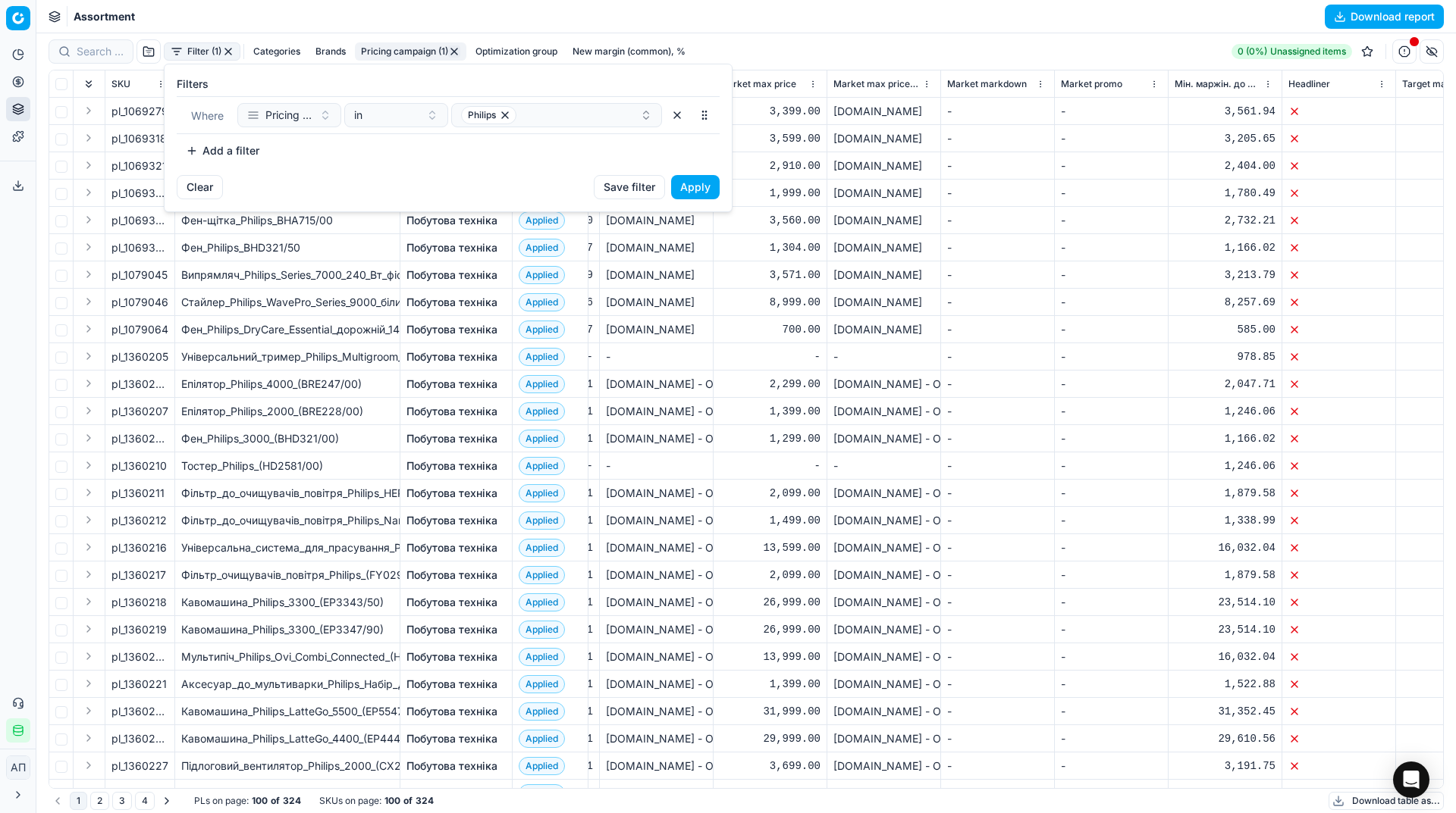
click at [229, 148] on button "Add a filter" at bounding box center [222, 150] width 91 height 24
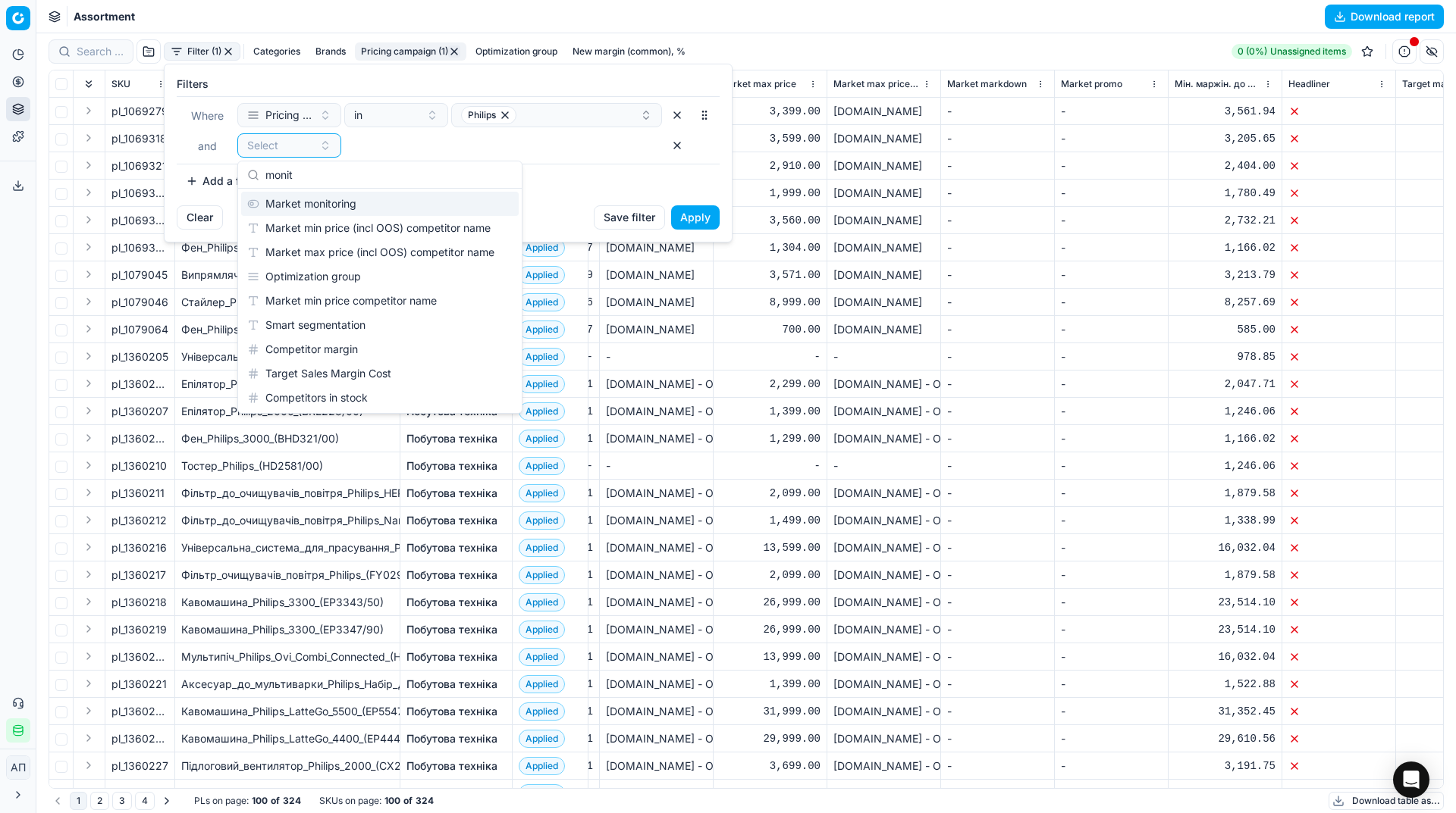
scroll to position [0, 0]
type input "monito"
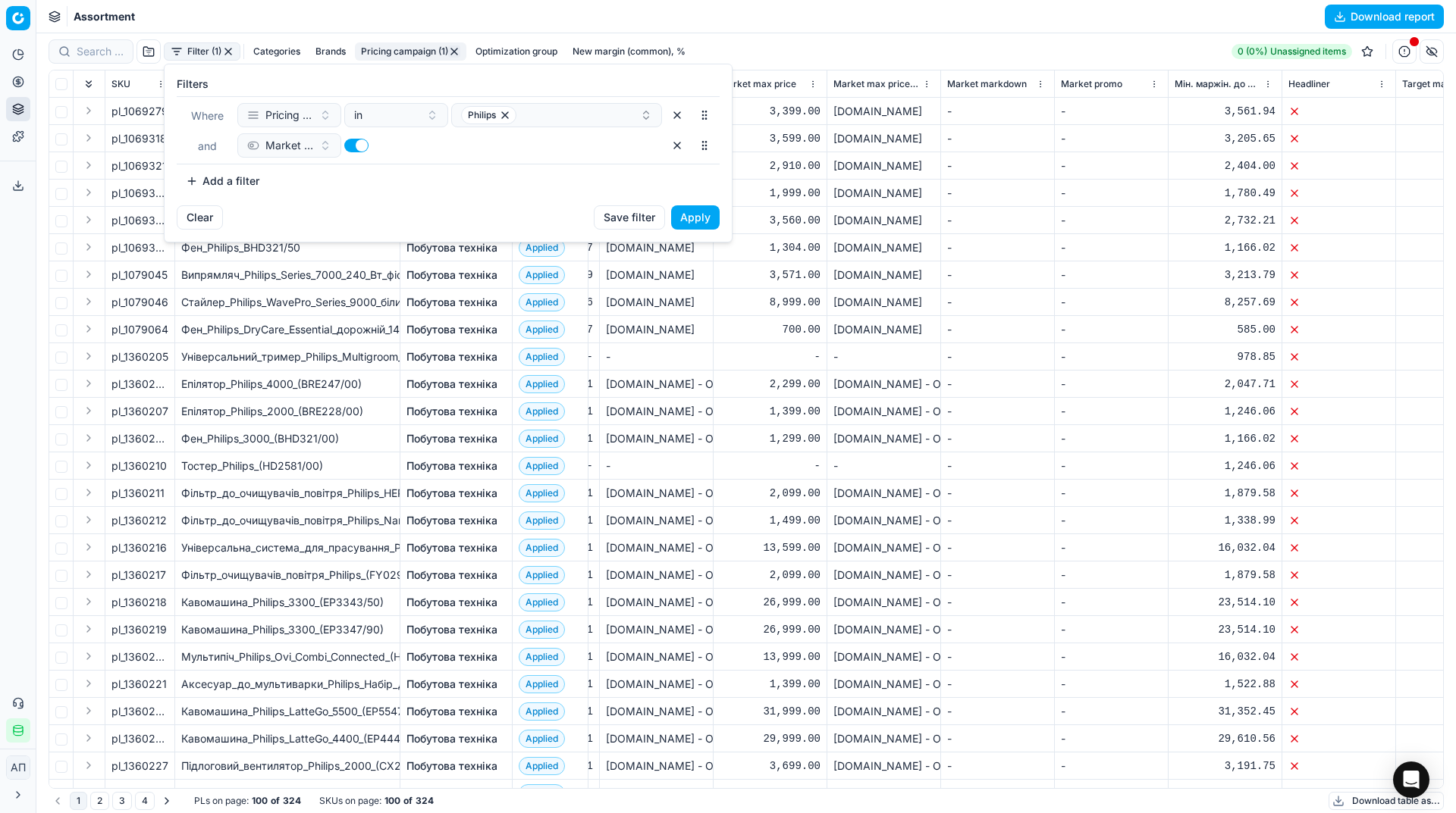
click at [357, 145] on button "button" at bounding box center [356, 145] width 24 height 13
checkbox input "false"
click at [689, 219] on button "Apply" at bounding box center [695, 217] width 48 height 24
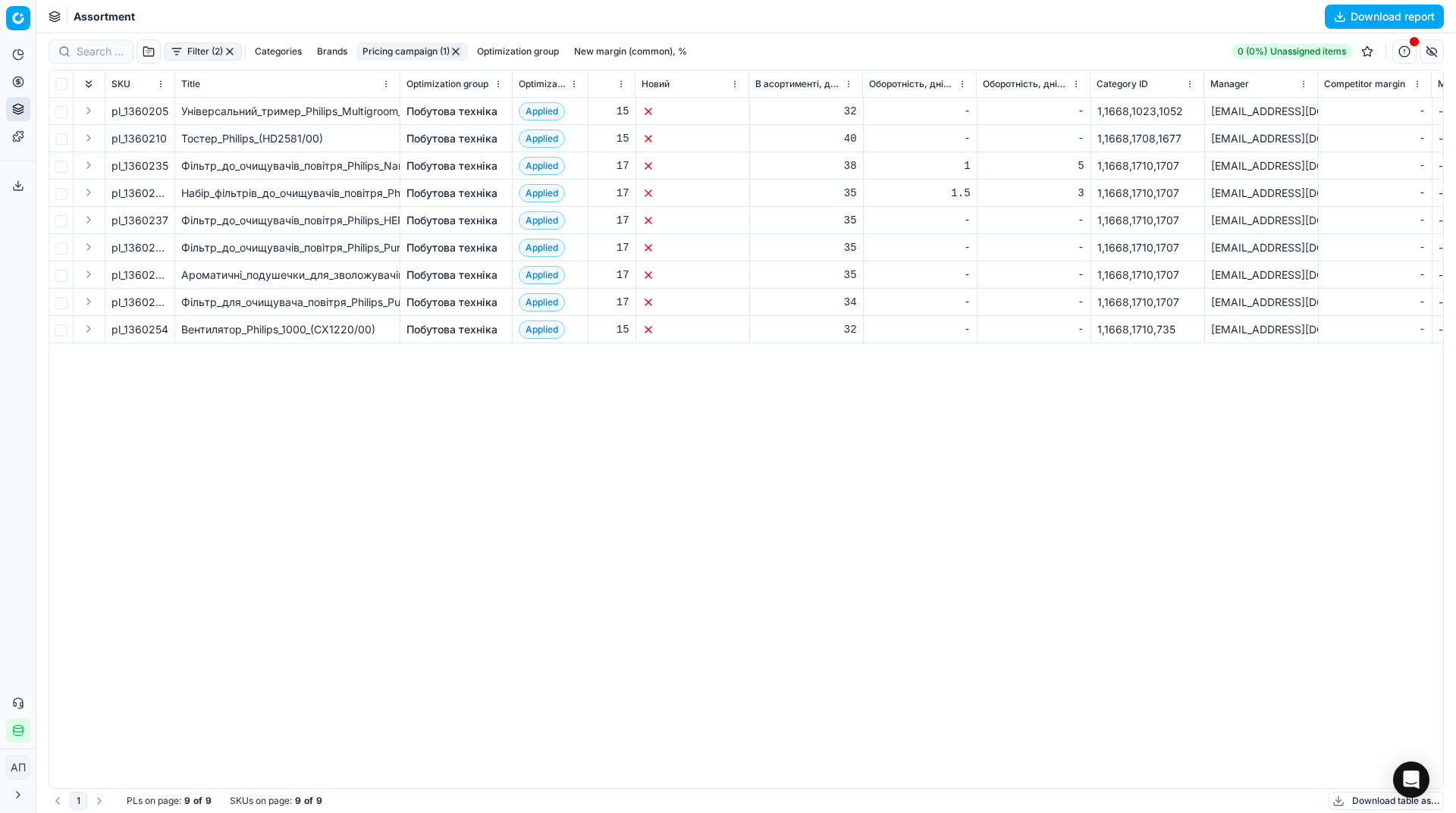
scroll to position [0, 5138]
drag, startPoint x: 125, startPoint y: 136, endPoint x: 170, endPoint y: 141, distance: 45.3
click at [170, 141] on td "pl_1360210" at bounding box center [141, 138] width 70 height 27
copy span "1360210"
drag, startPoint x: 126, startPoint y: 116, endPoint x: 166, endPoint y: 120, distance: 40.2
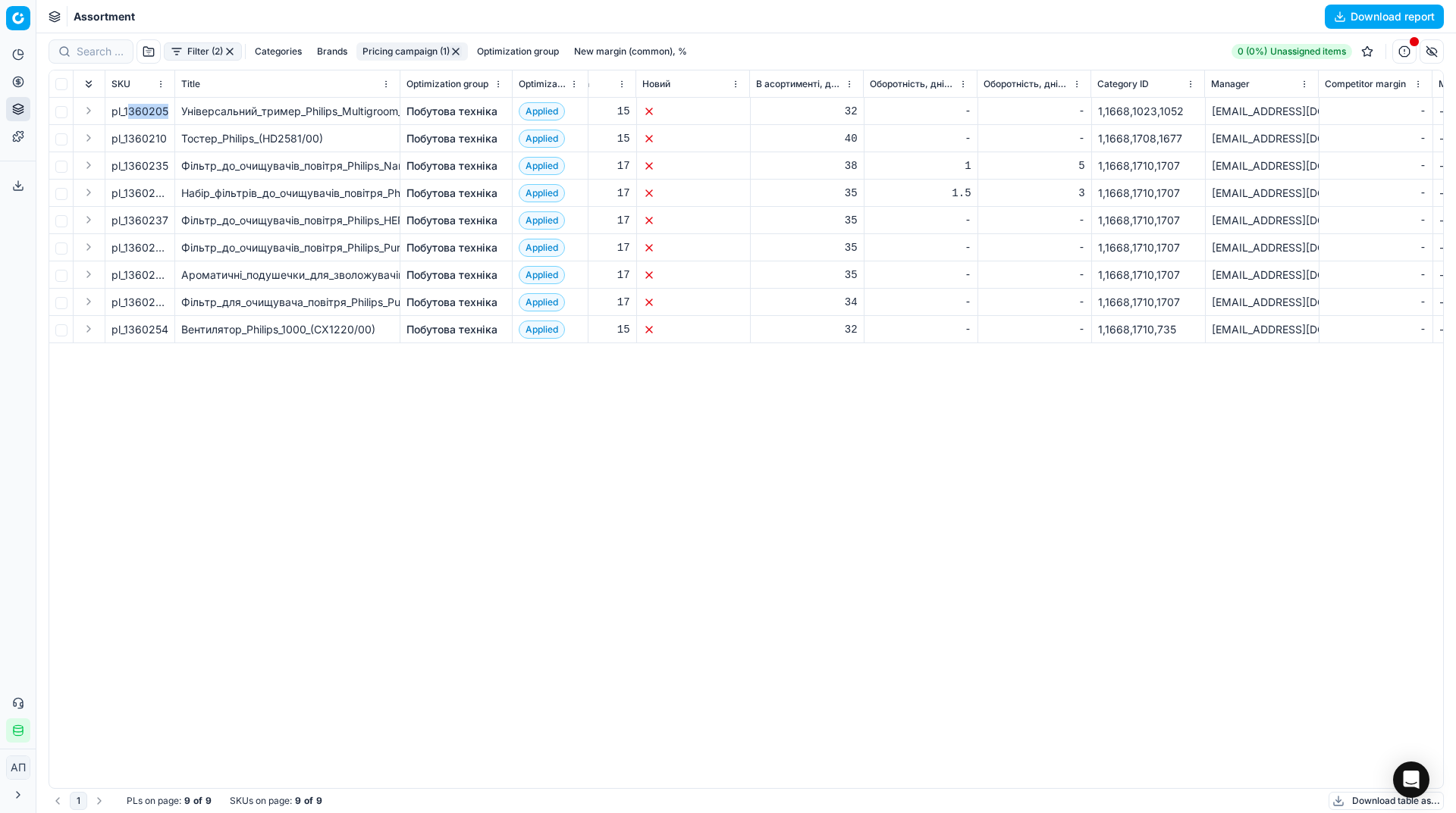
click at [166, 120] on td "pl_1360205" at bounding box center [141, 111] width 70 height 27
click at [170, 535] on div "SKU Title Optimization group Optimization status Freeze price 🔒 Cost Current pr…" at bounding box center [746, 429] width 1394 height 717
drag, startPoint x: 125, startPoint y: 111, endPoint x: 193, endPoint y: 114, distance: 68.1
copy span "1360205"
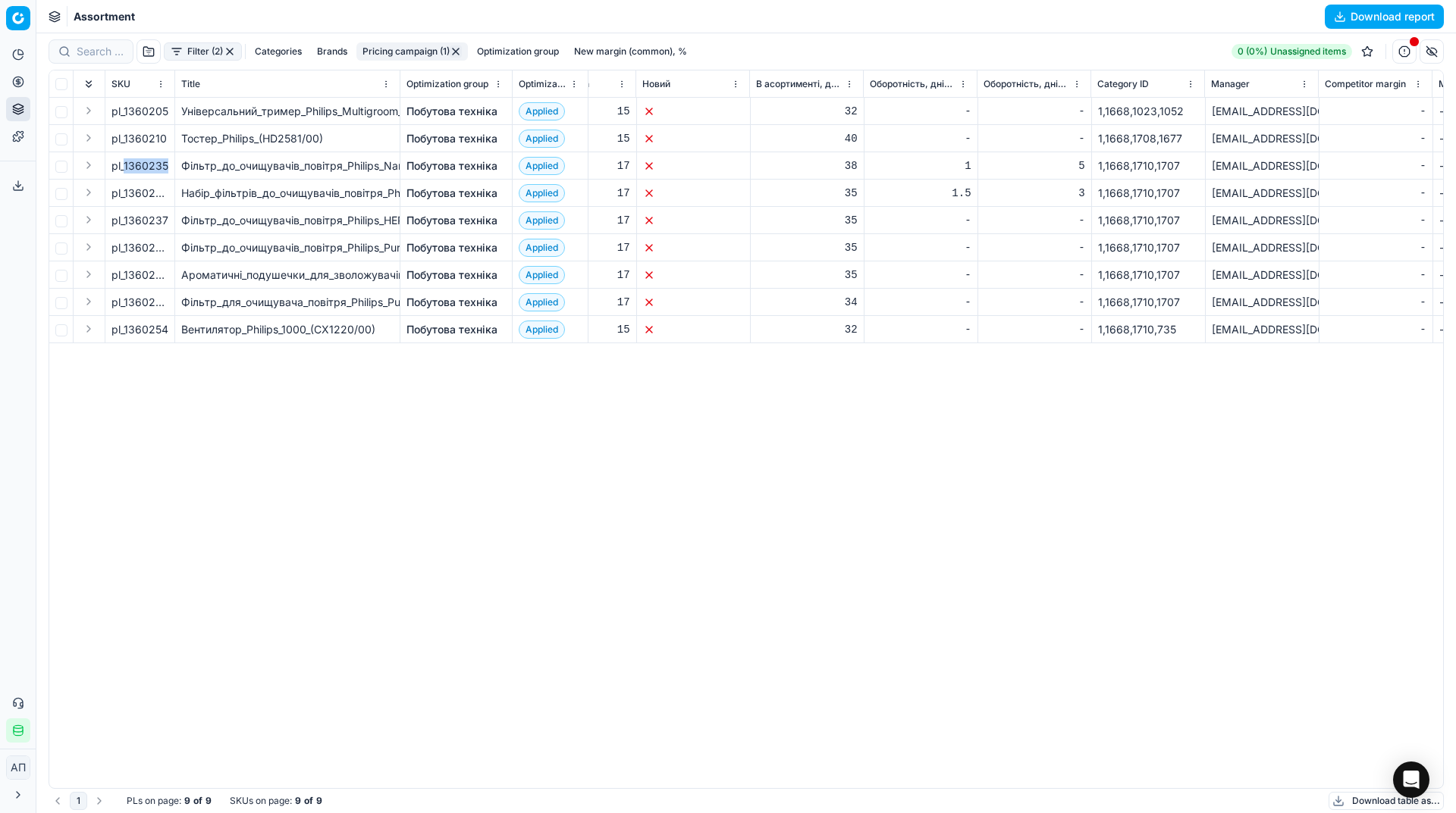
drag, startPoint x: 125, startPoint y: 169, endPoint x: 170, endPoint y: 169, distance: 45.0
click at [170, 169] on td "pl_1360235" at bounding box center [141, 165] width 70 height 27
copy span "1360235"
drag, startPoint x: 126, startPoint y: 193, endPoint x: 164, endPoint y: 195, distance: 38.1
click at [164, 195] on div "pl_1360236" at bounding box center [140, 193] width 57 height 15
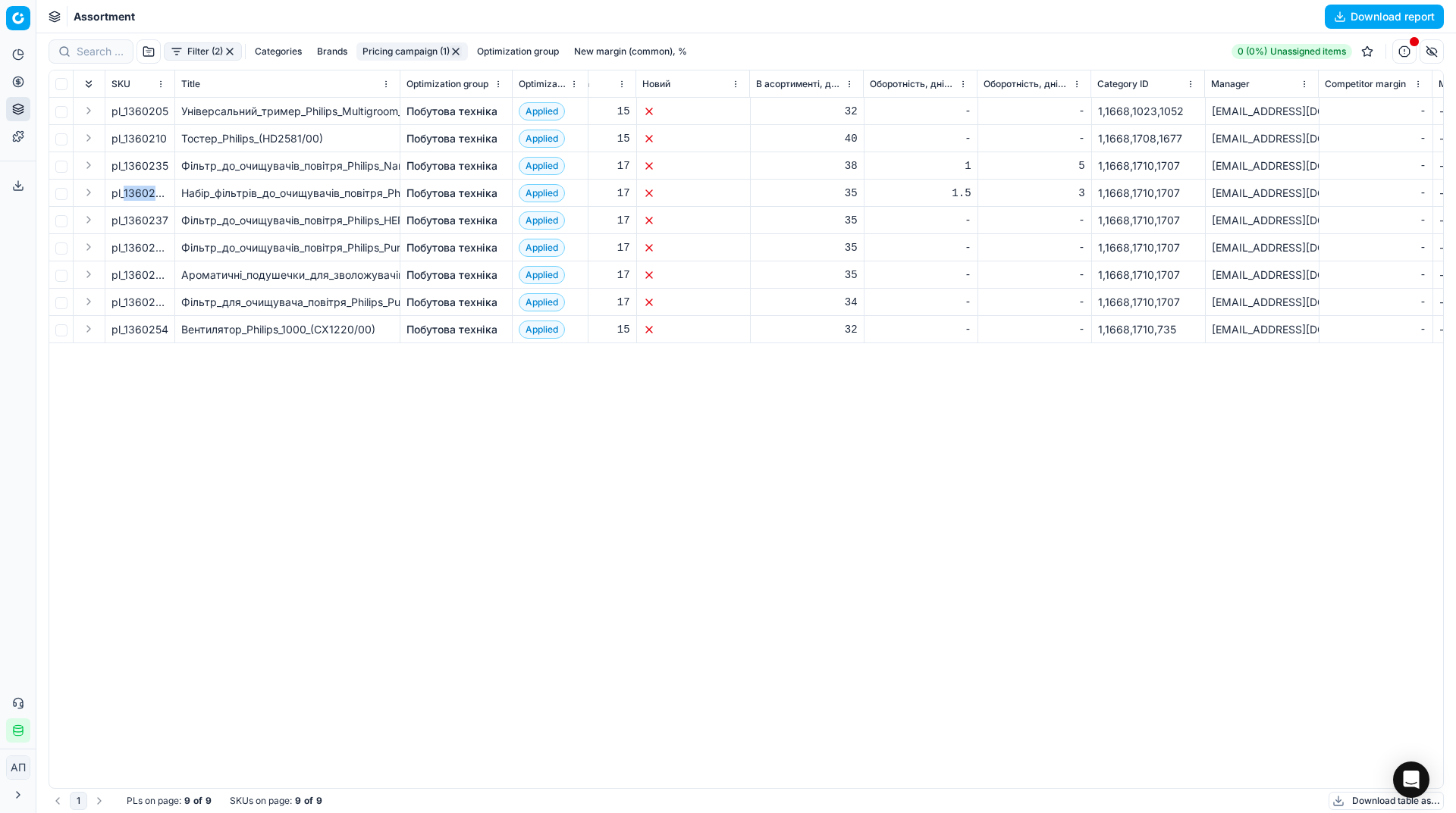
copy div "1360236"
drag, startPoint x: 125, startPoint y: 220, endPoint x: 167, endPoint y: 224, distance: 42.2
click at [167, 224] on div "pl_1360237" at bounding box center [140, 220] width 57 height 15
copy div "1360237"
drag, startPoint x: 125, startPoint y: 245, endPoint x: 160, endPoint y: 245, distance: 35.0
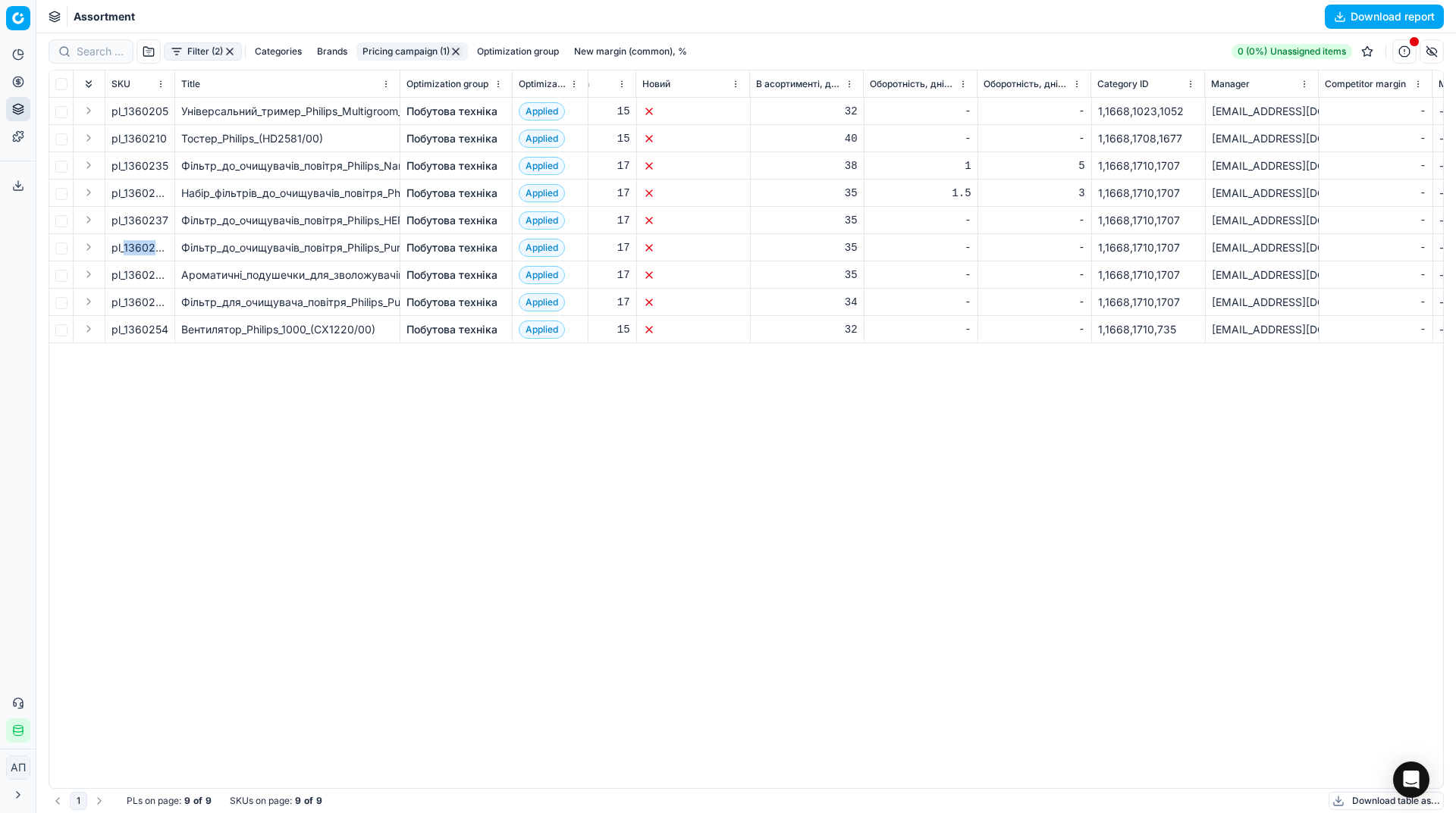
click at [160, 245] on div "pl_1360238" at bounding box center [140, 248] width 57 height 15
copy div "1360238"
drag, startPoint x: 123, startPoint y: 275, endPoint x: 167, endPoint y: 279, distance: 44.2
click at [167, 279] on div "pl_1360240" at bounding box center [140, 275] width 57 height 15
copy div "1360240"
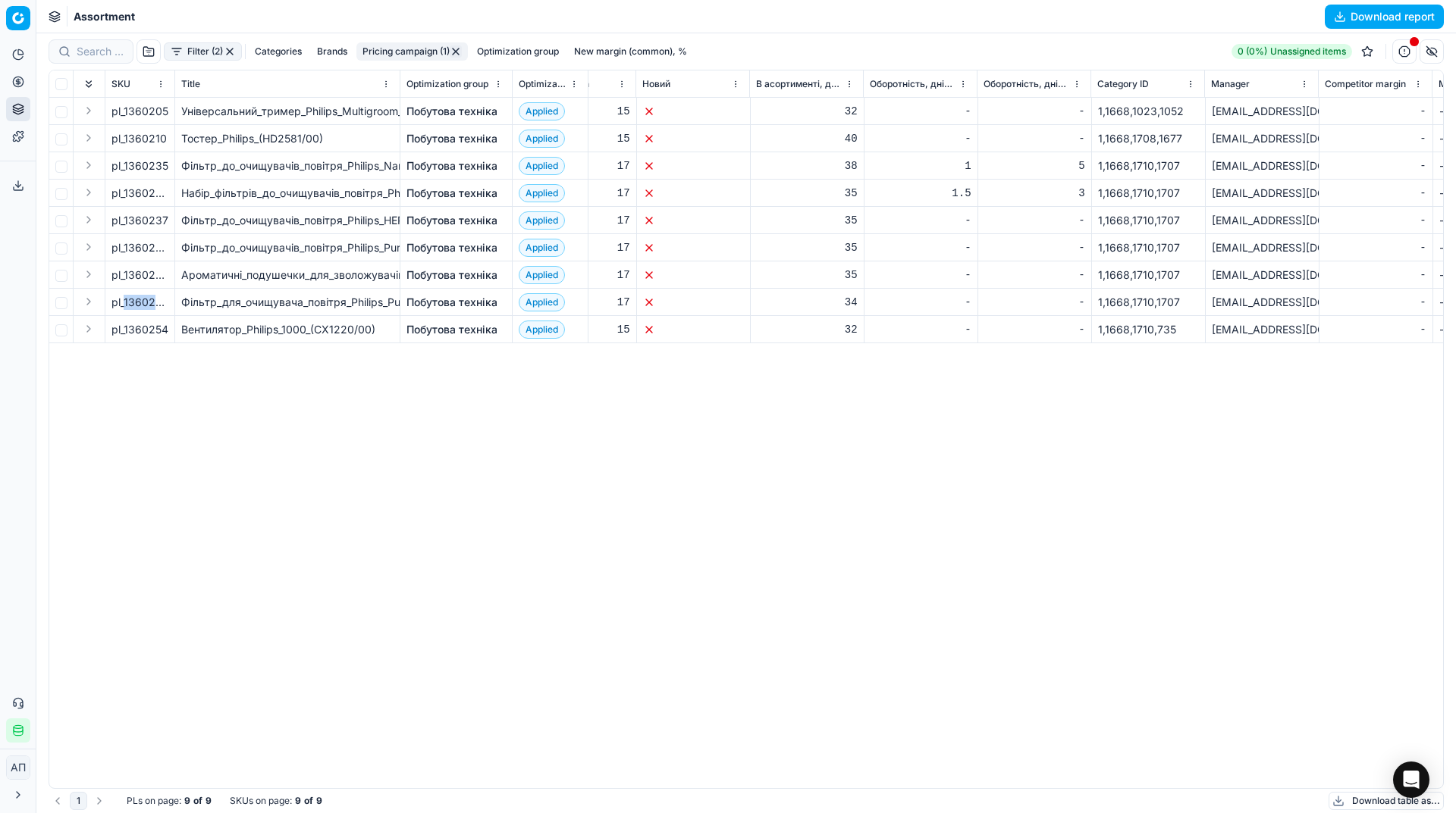
drag, startPoint x: 125, startPoint y: 299, endPoint x: 170, endPoint y: 299, distance: 45.0
click at [170, 299] on td "pl_1360246" at bounding box center [141, 302] width 70 height 27
copy span "1360246"
drag, startPoint x: 126, startPoint y: 334, endPoint x: 167, endPoint y: 337, distance: 41.1
click at [167, 337] on span "pl_1360254" at bounding box center [140, 329] width 57 height 15
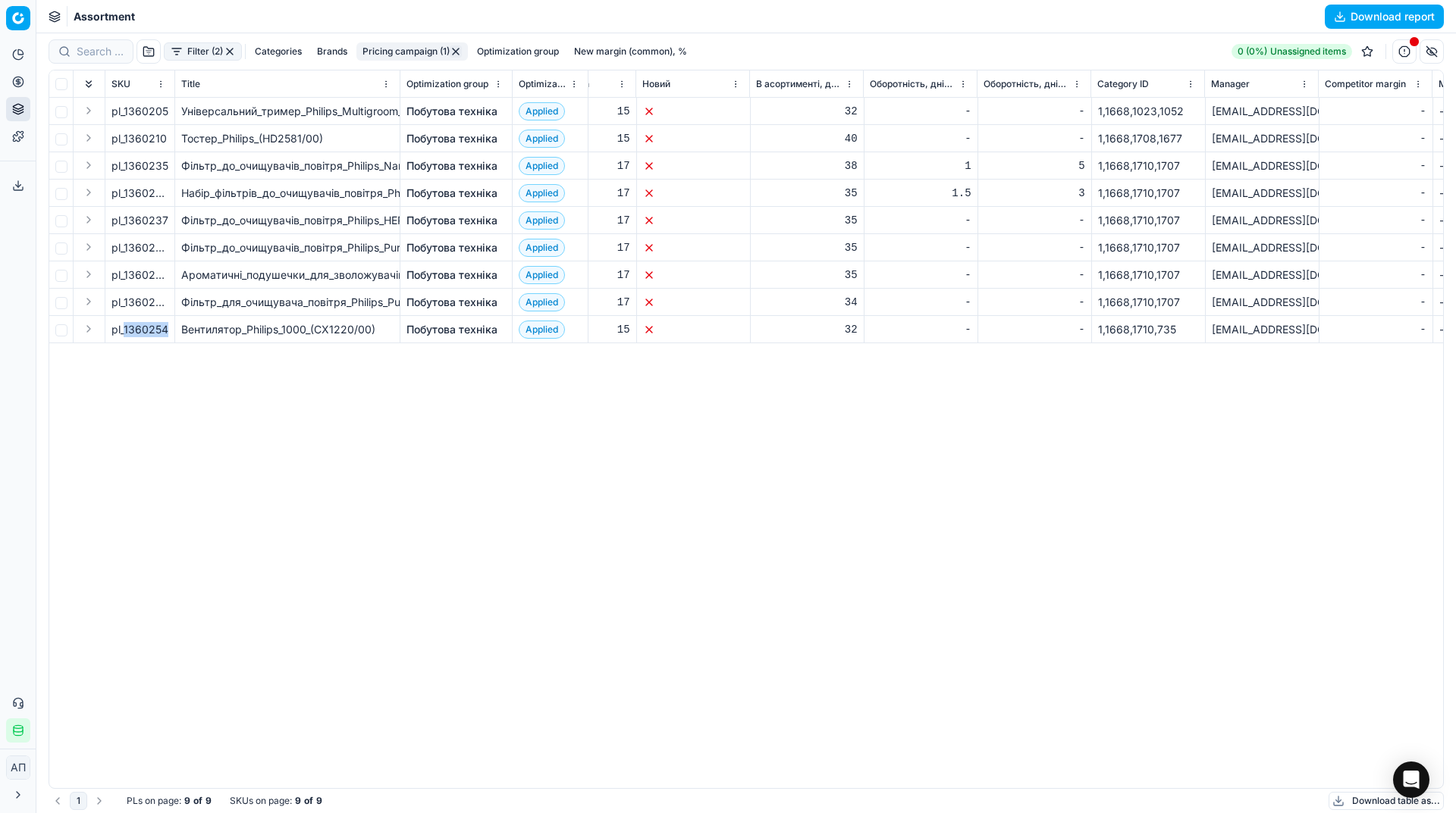
copy span "1360254"
click at [77, 136] on link "Pricing campaigns" at bounding box center [146, 135] width 176 height 22
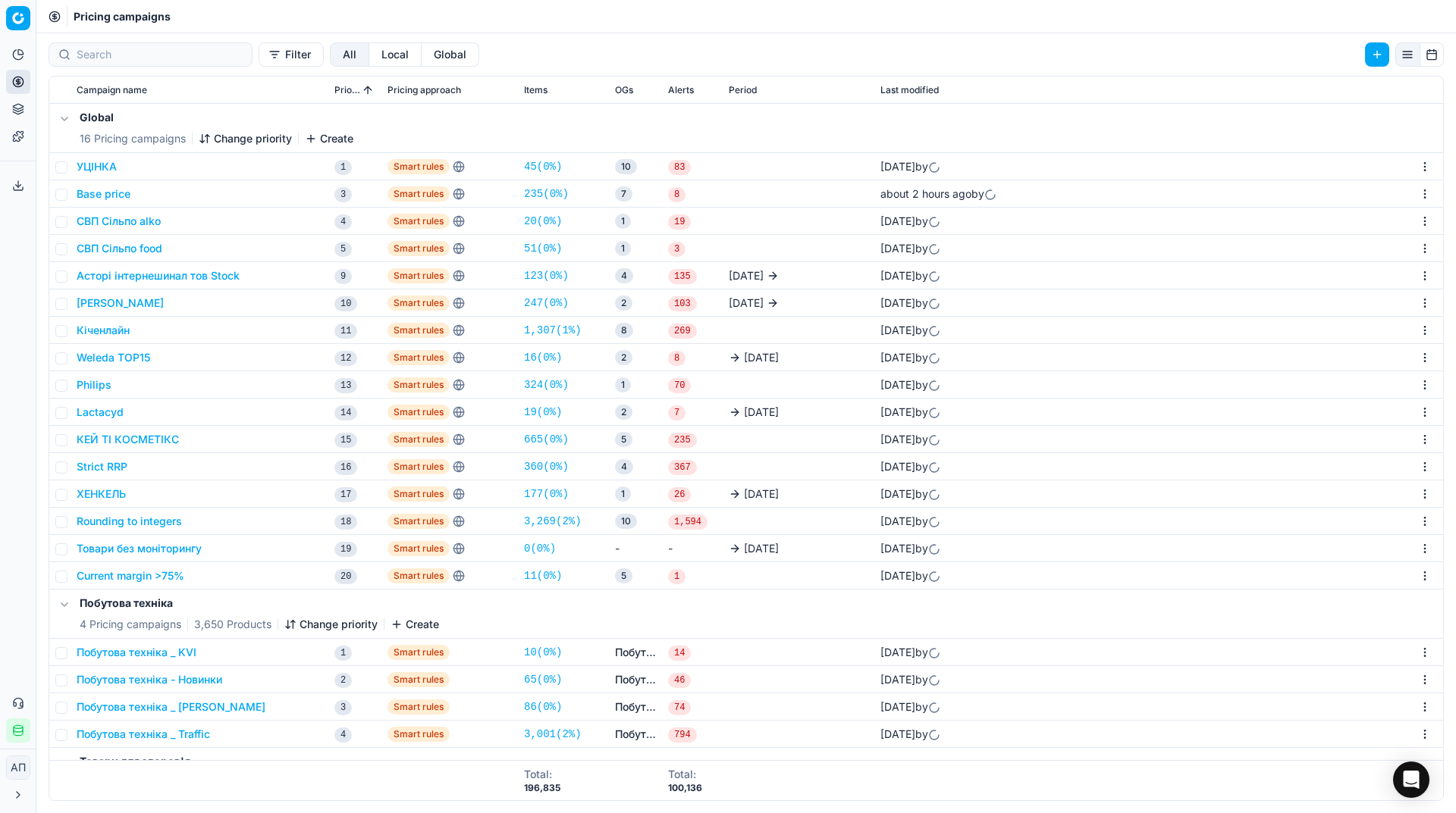
click at [0, 403] on div "Analytics Pricing Product portfolio Templates Export service 30 Contact support…" at bounding box center [17, 392] width 36 height 712
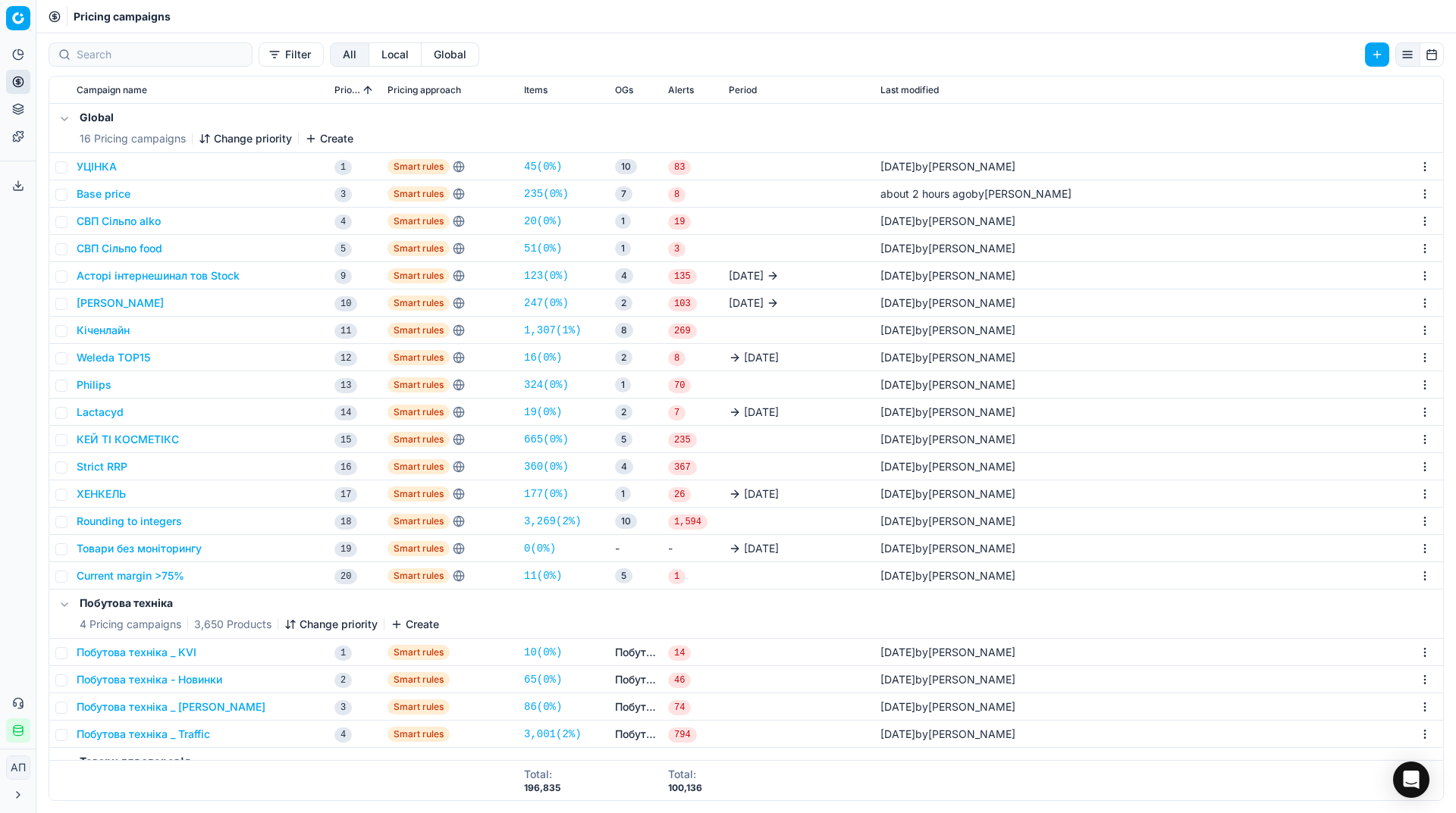
click at [553, 414] on link "19 ( 0% )" at bounding box center [543, 412] width 38 height 15
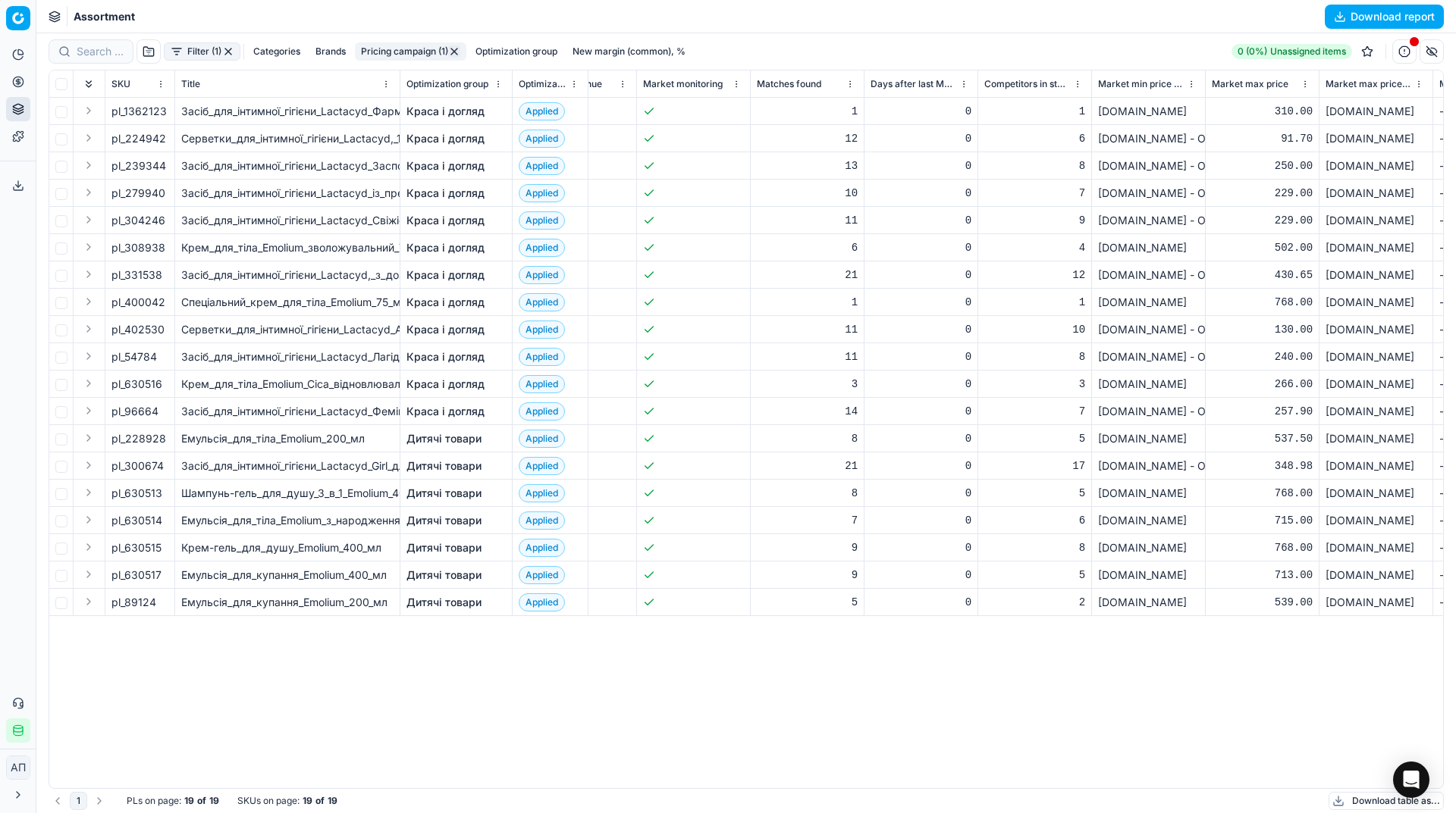
scroll to position [0, 2293]
drag, startPoint x: 125, startPoint y: 107, endPoint x: 166, endPoint y: 112, distance: 41.3
click at [166, 112] on div "pl_1362123" at bounding box center [140, 111] width 57 height 15
copy div "1362123"
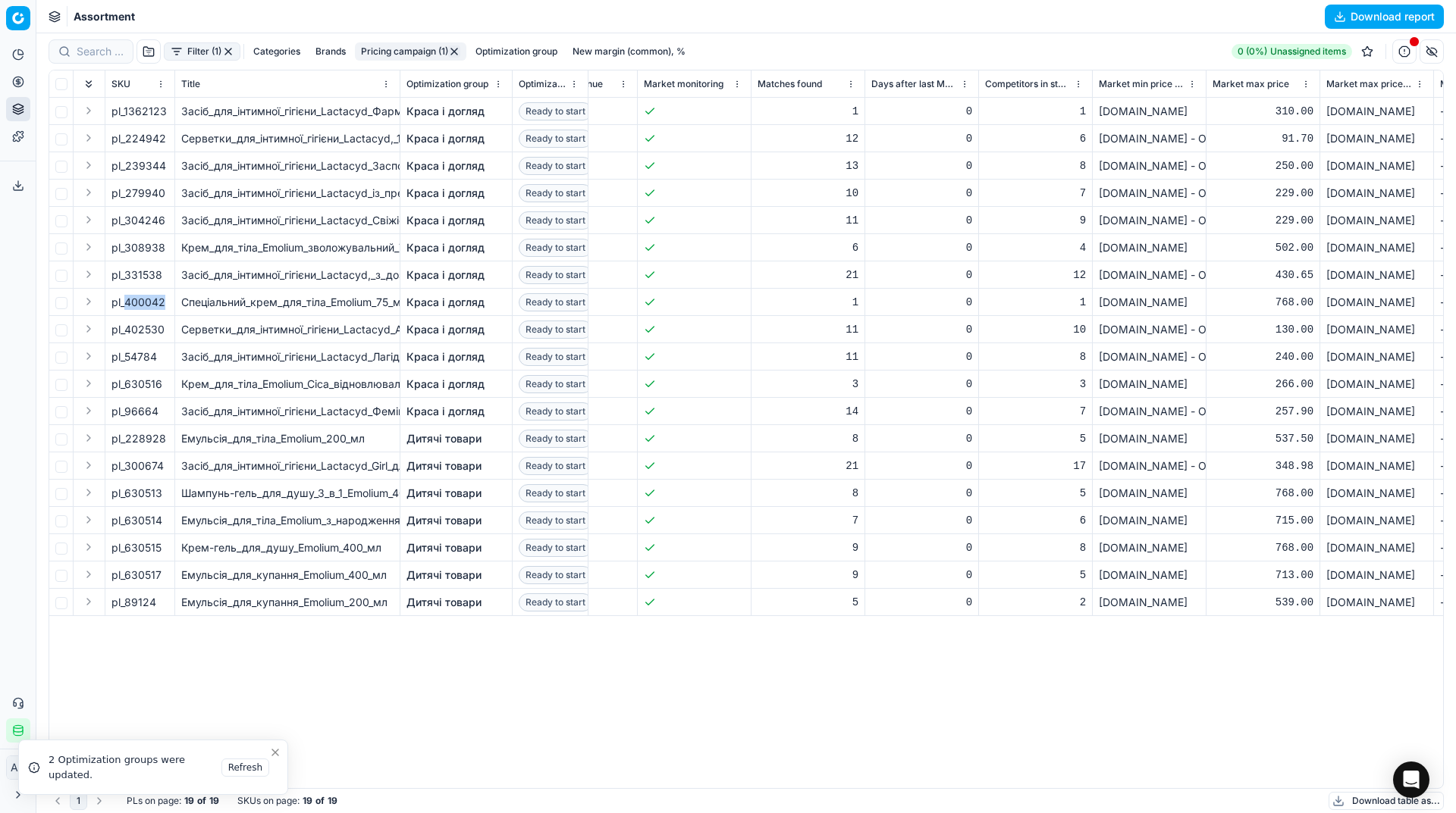
drag, startPoint x: 125, startPoint y: 302, endPoint x: 163, endPoint y: 304, distance: 38.1
click at [163, 304] on div "pl_400042" at bounding box center [140, 303] width 57 height 15
drag, startPoint x: 127, startPoint y: 382, endPoint x: 167, endPoint y: 383, distance: 40.0
click at [167, 383] on div "pl_630516" at bounding box center [140, 384] width 57 height 15
click at [311, 648] on div "SKU Title Optimization group Optimization status Freeze price 🔒 Cost Current pr…" at bounding box center [746, 429] width 1394 height 717
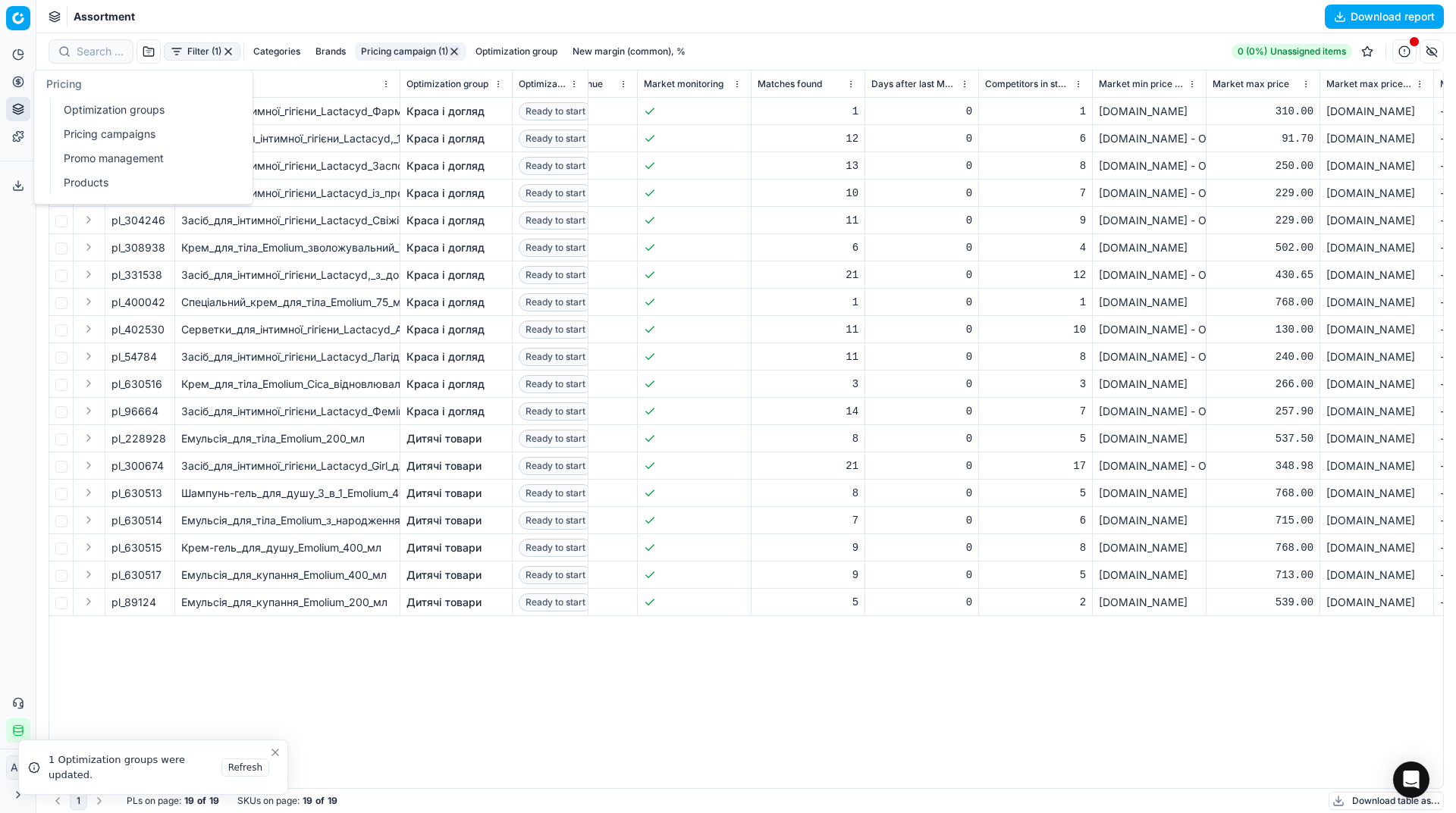
click at [71, 106] on link "Optimization groups" at bounding box center [146, 110] width 176 height 22
